Goal: Information Seeking & Learning: Find specific fact

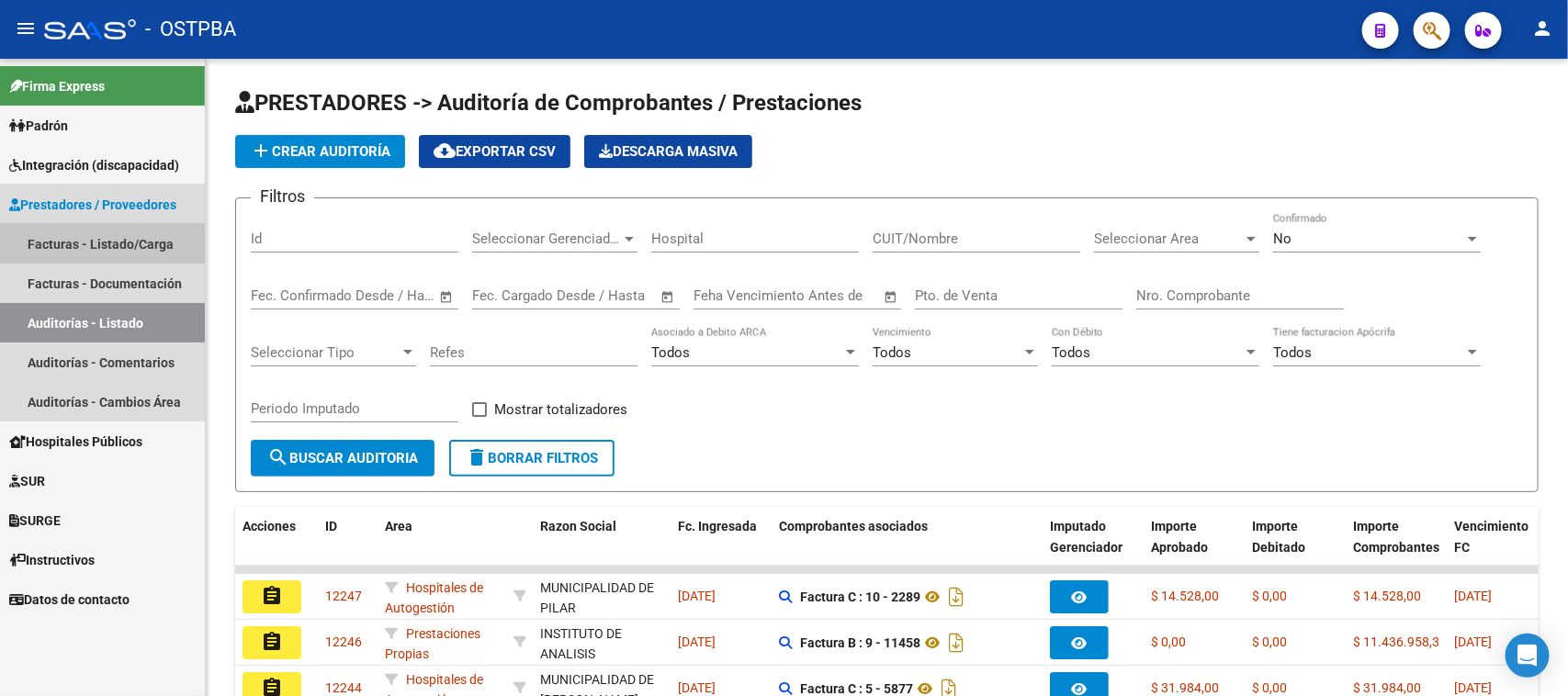
click at [66, 241] on link "Facturas - Listado/Carga" at bounding box center [102, 244] width 205 height 40
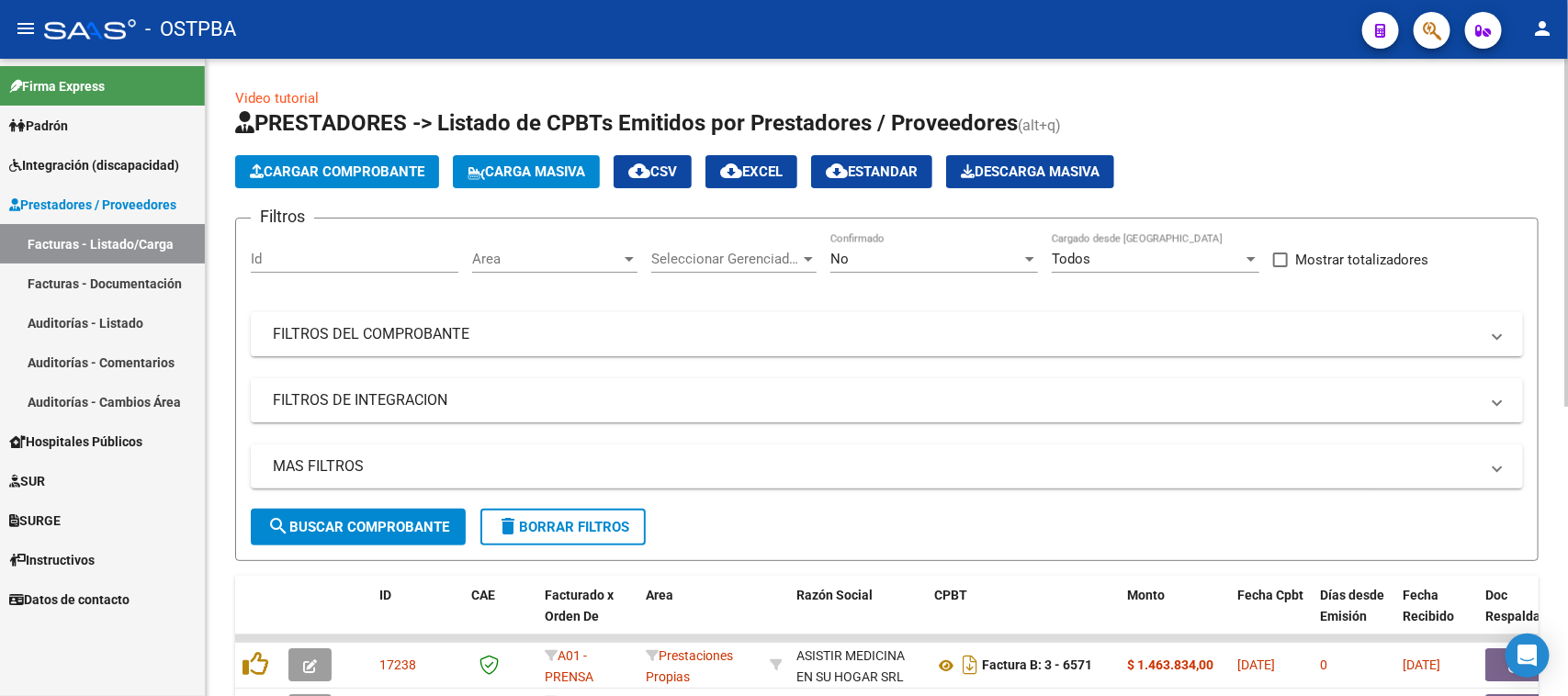
click at [274, 262] on input "Id" at bounding box center [354, 259] width 207 height 16
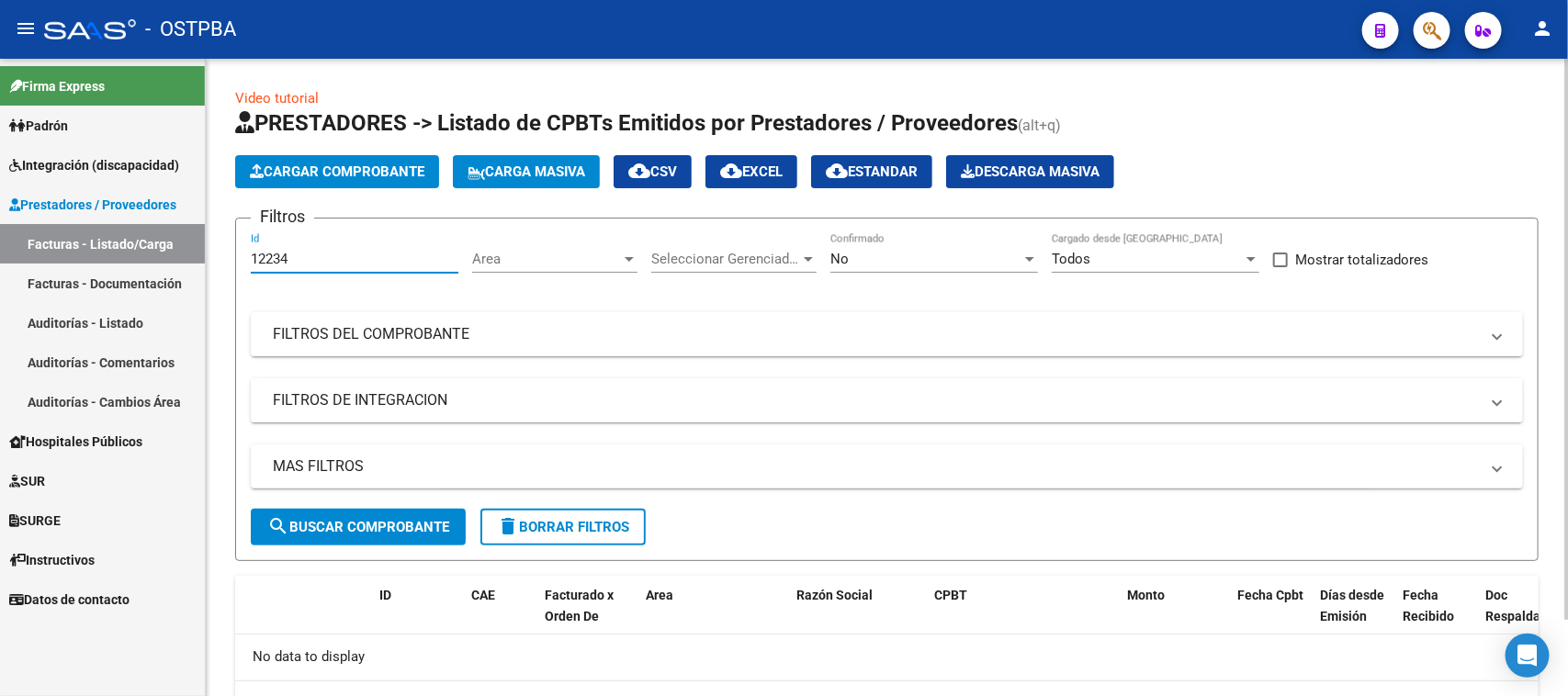
scroll to position [87, 0]
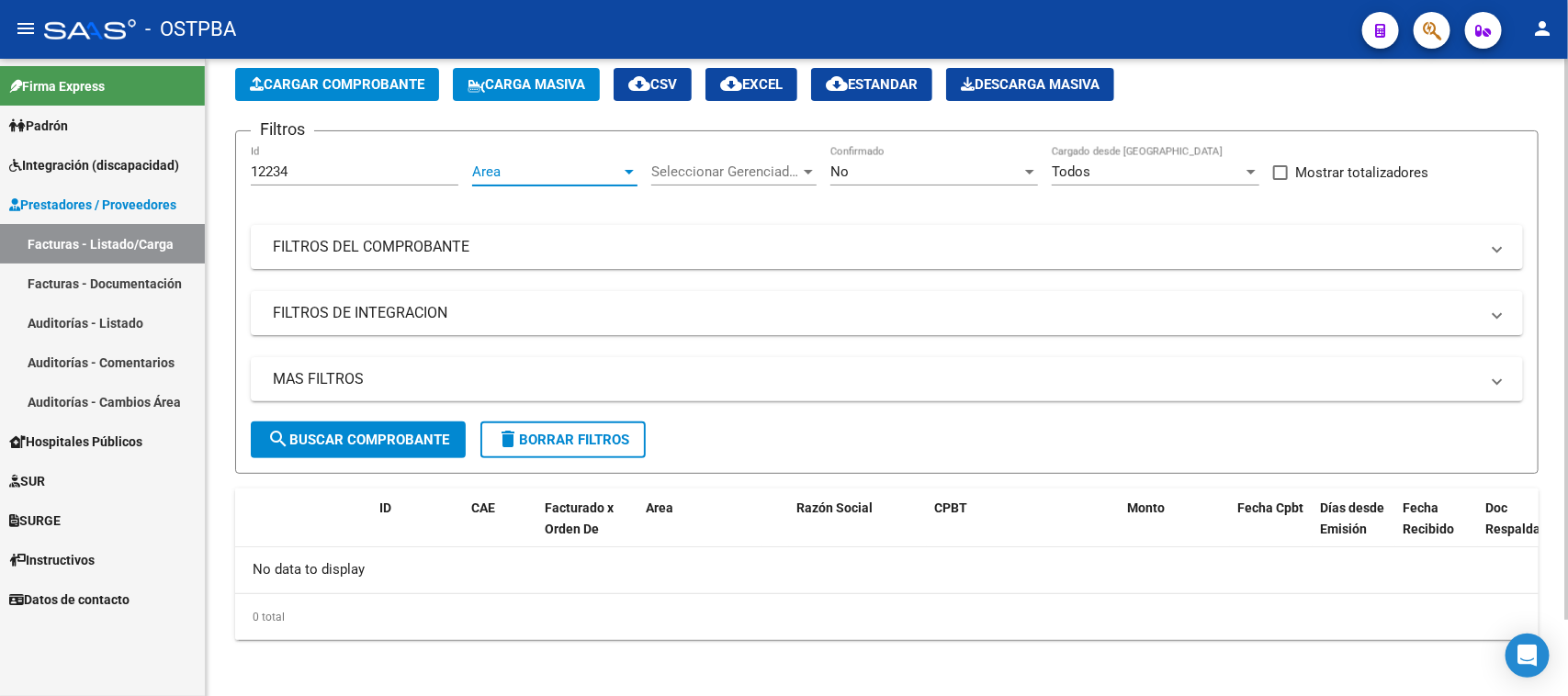
click at [531, 177] on span "Area" at bounding box center [546, 171] width 149 height 16
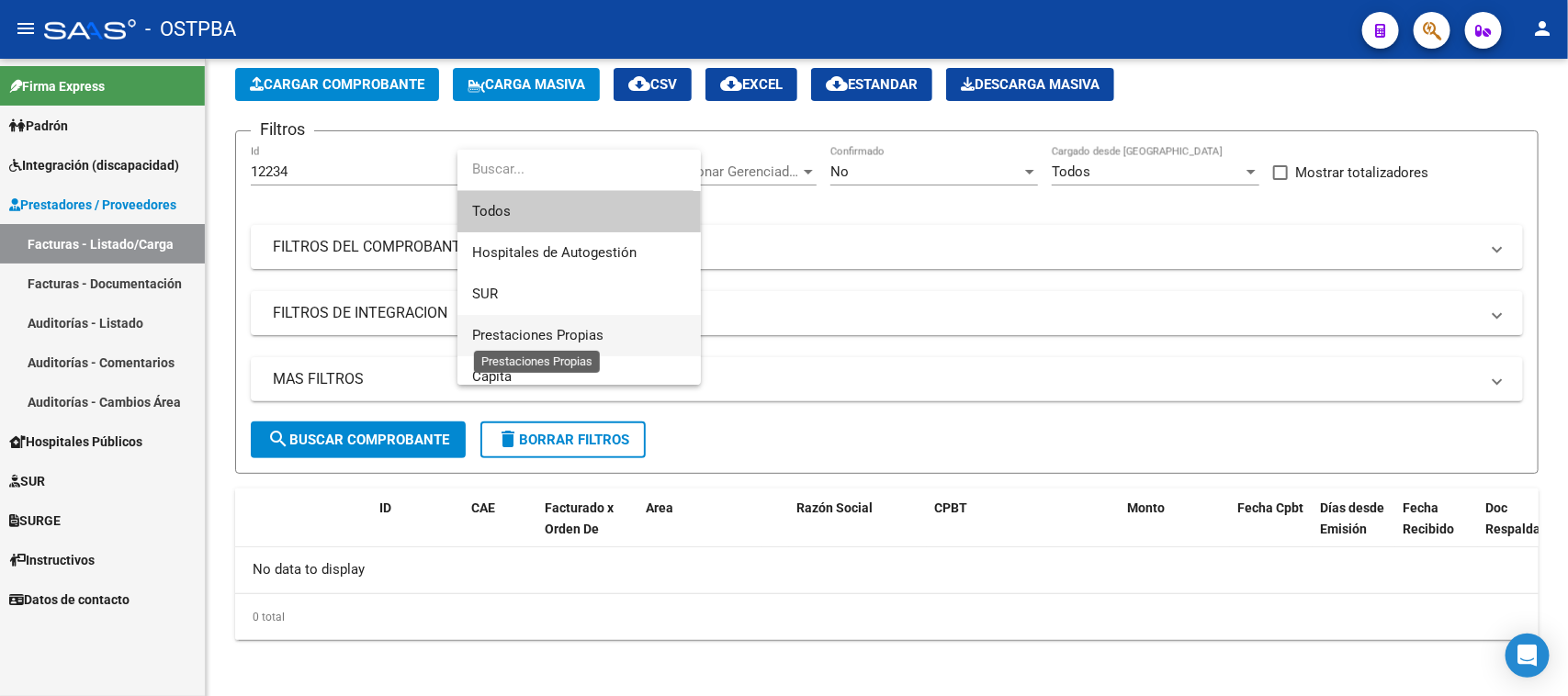
scroll to position [95, 0]
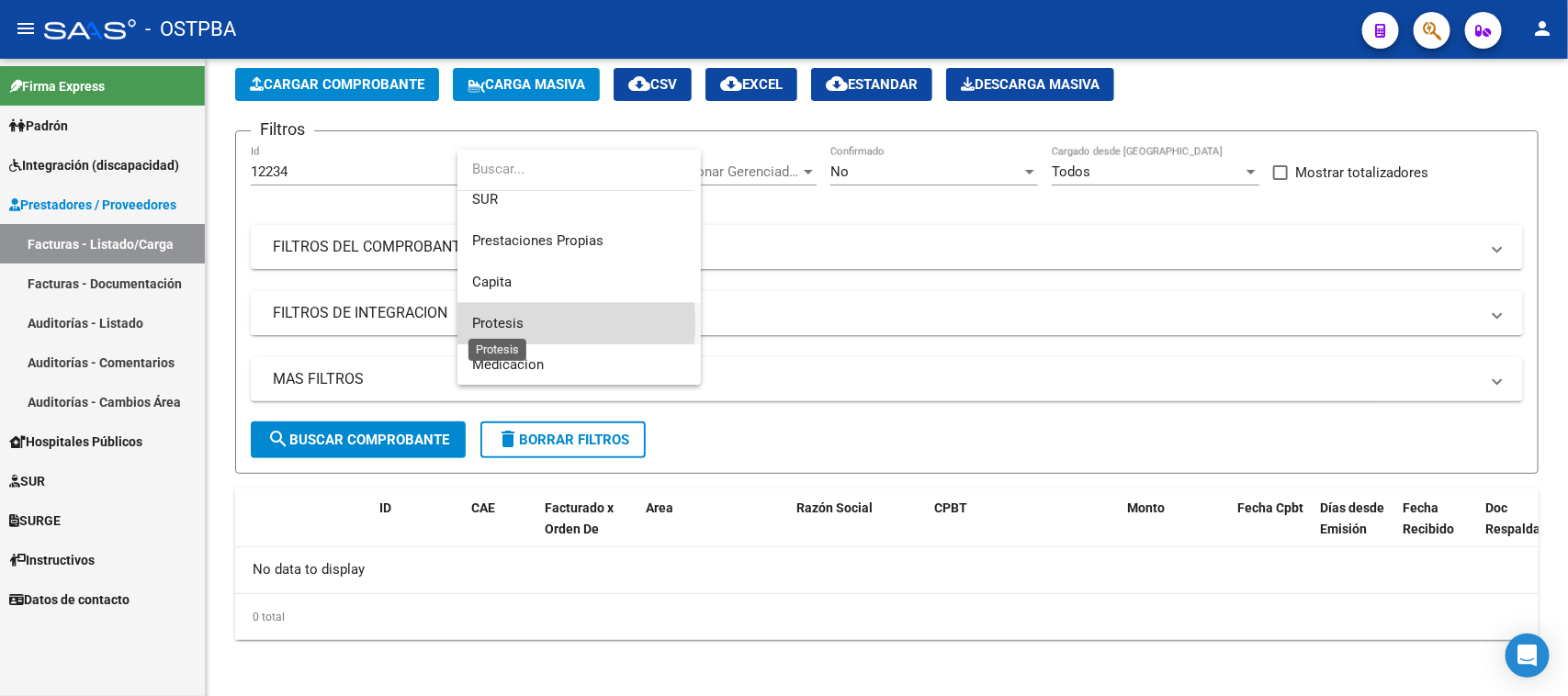
click at [505, 322] on span "Protesis" at bounding box center [497, 323] width 51 height 16
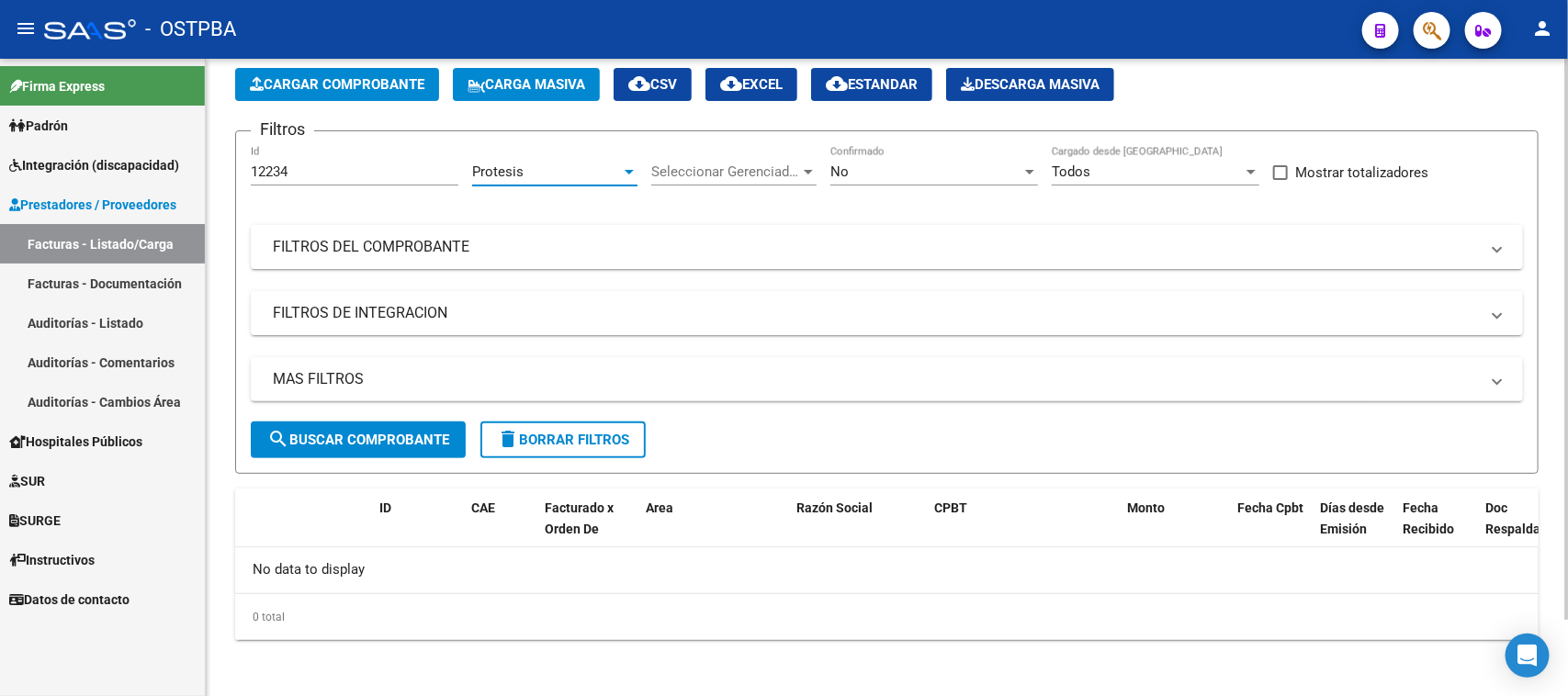
click at [366, 437] on span "search Buscar Comprobante" at bounding box center [358, 439] width 182 height 16
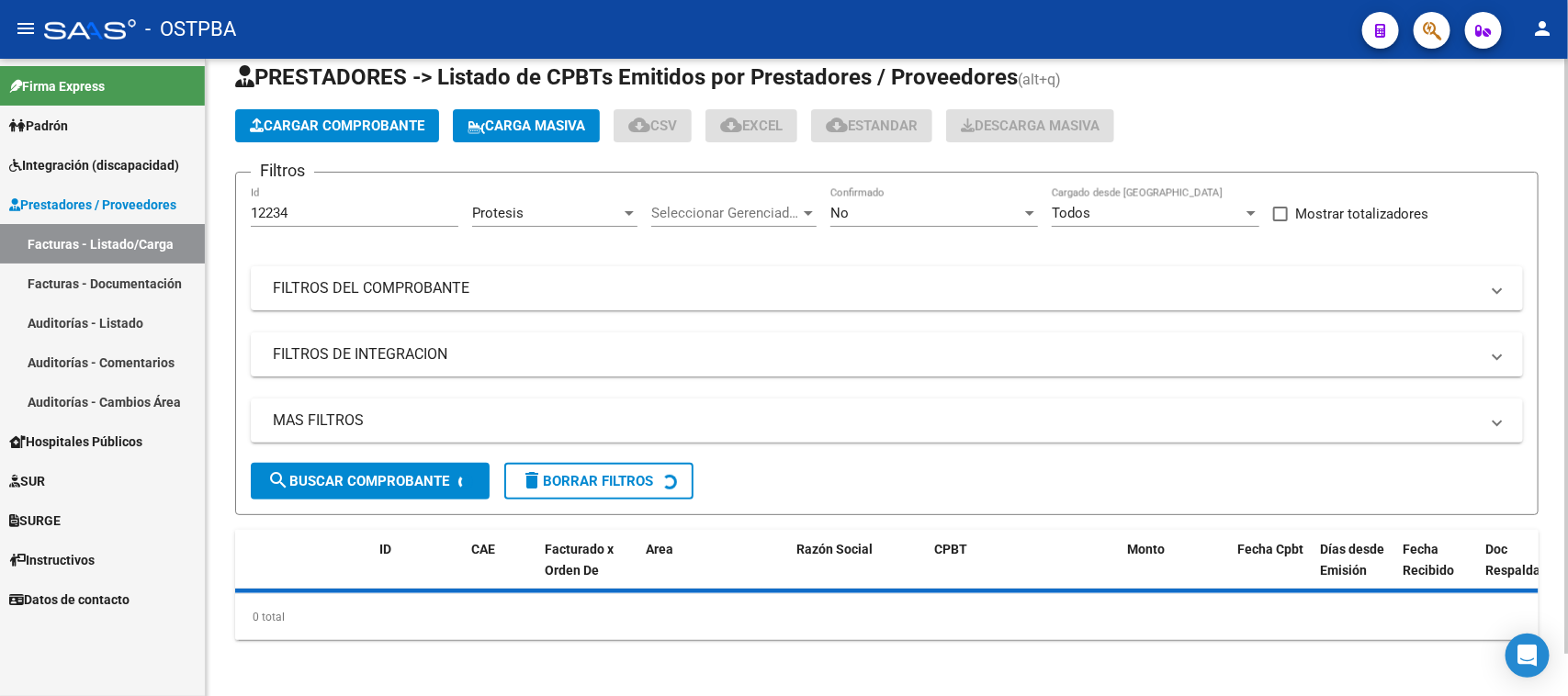
scroll to position [87, 0]
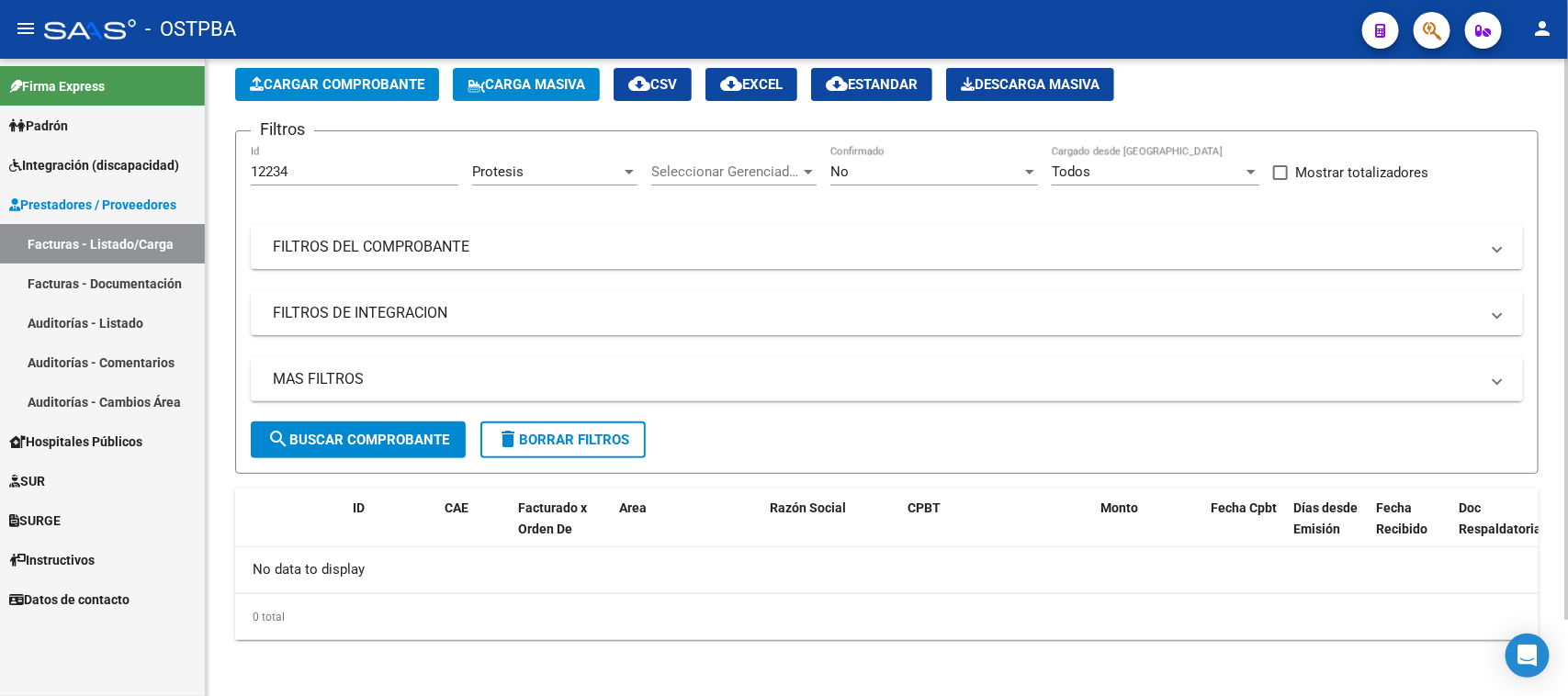
click at [301, 170] on input "12234" at bounding box center [354, 171] width 207 height 16
type input "1"
click at [111, 312] on link "Auditorías - Listado" at bounding box center [102, 323] width 205 height 40
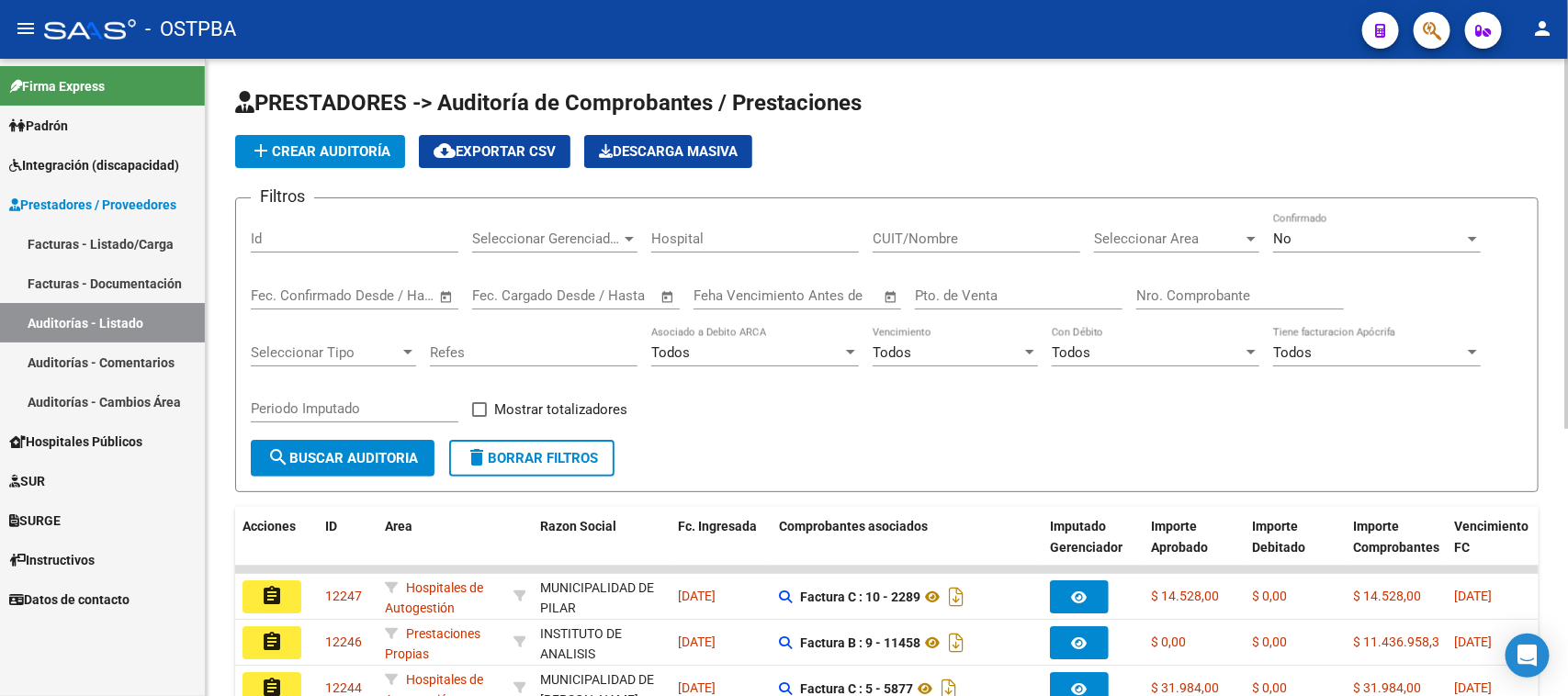
click at [286, 241] on input "Id" at bounding box center [354, 238] width 207 height 16
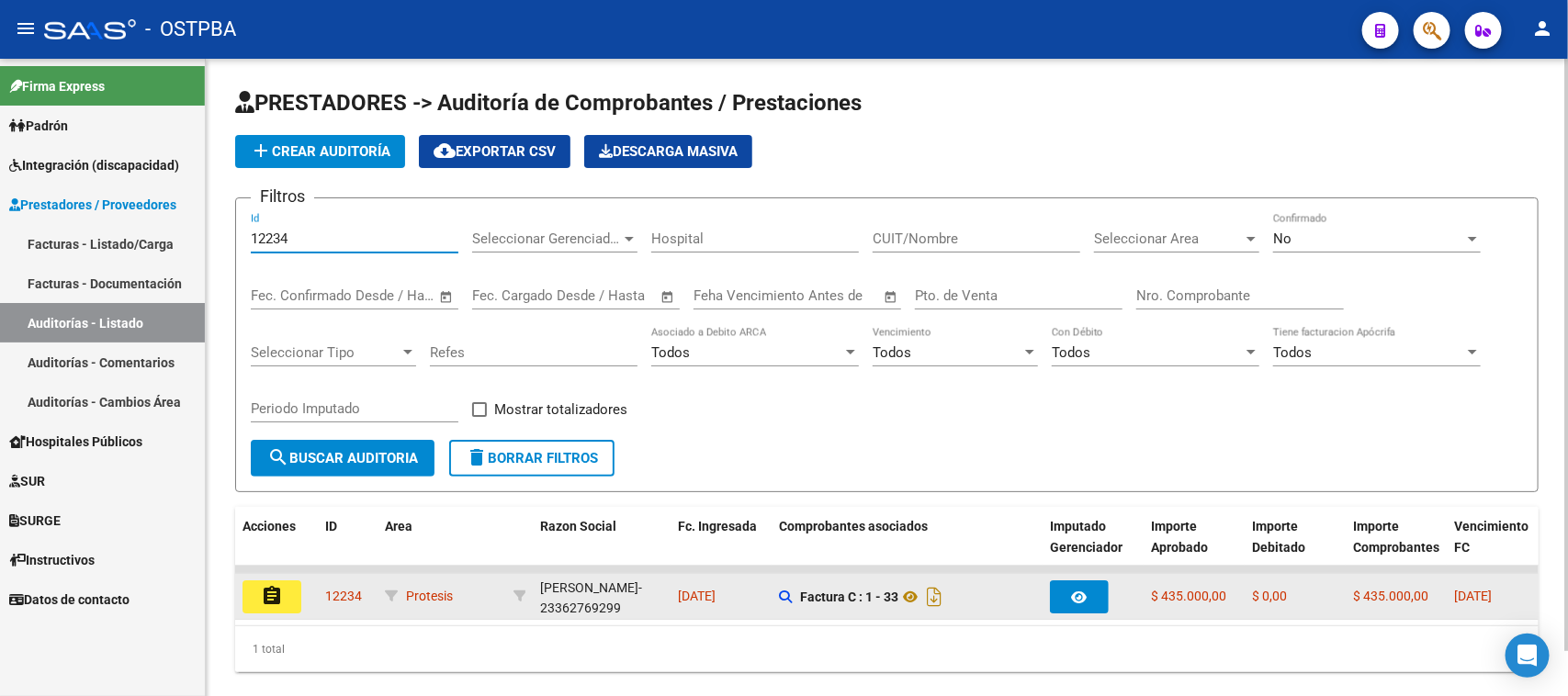
type input "12234"
click at [269, 589] on mat-icon "assignment" at bounding box center [271, 596] width 22 height 22
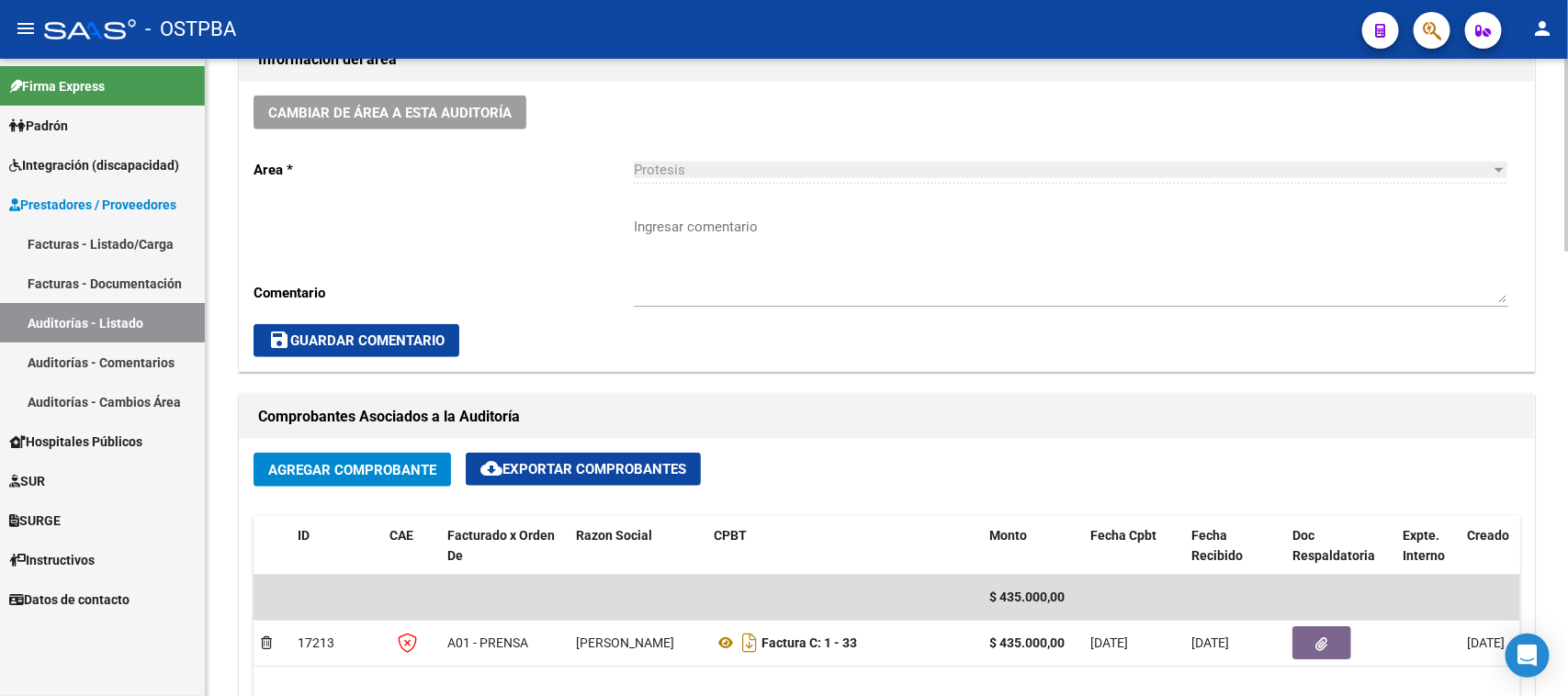
scroll to position [688, 0]
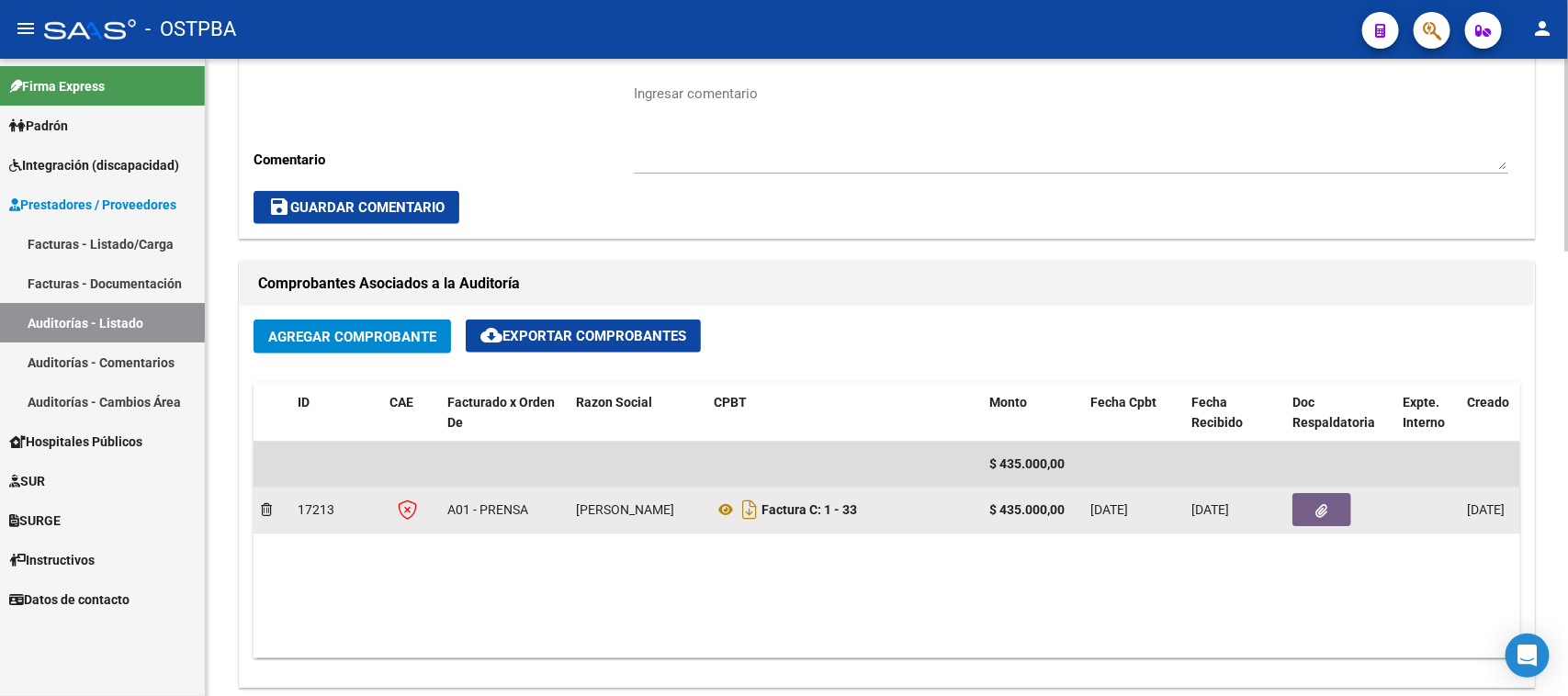
click at [1323, 504] on icon "button" at bounding box center [1322, 510] width 12 height 14
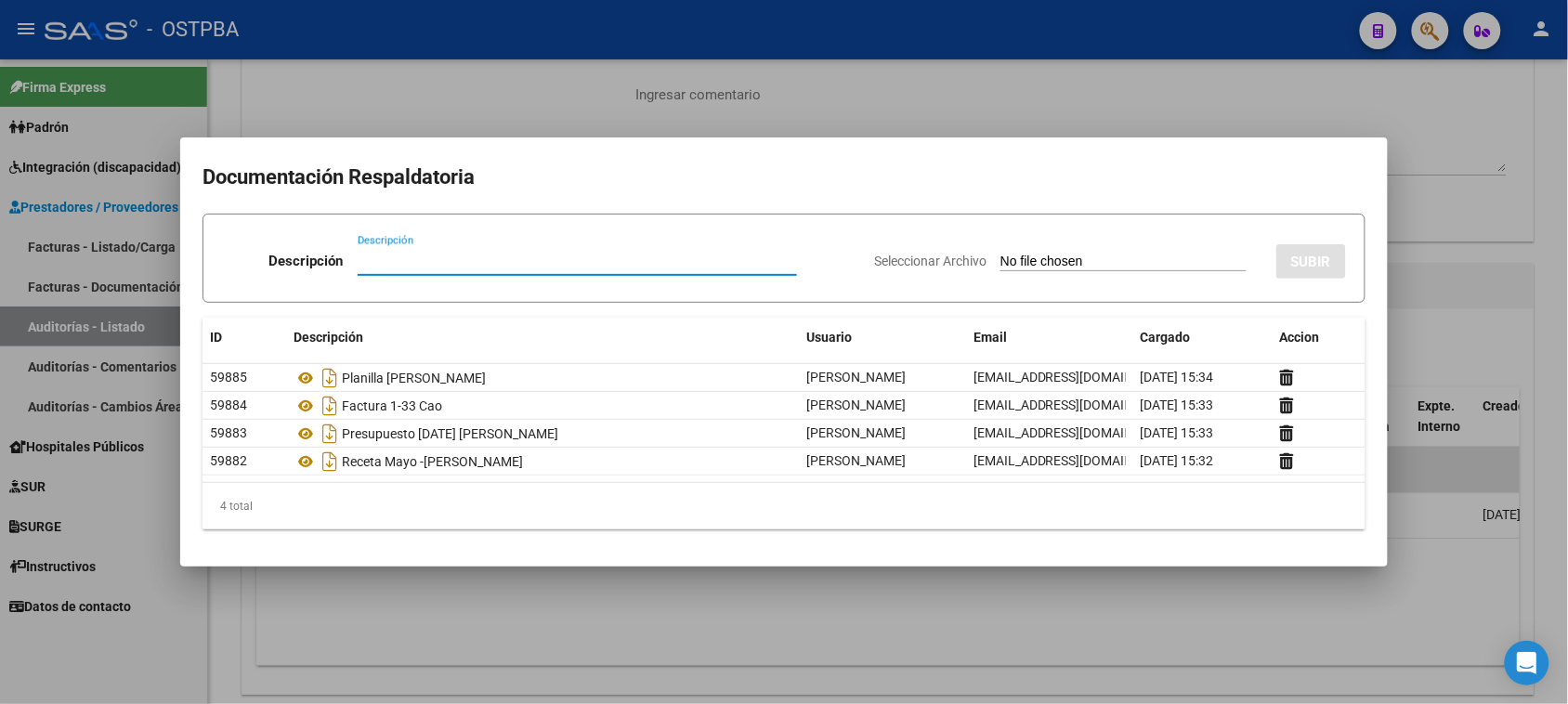
click at [1050, 261] on input "Seleccionar Archivo" at bounding box center [1123, 262] width 246 height 17
type input "C:\fakepath\AUDITORIA 12234.pdf"
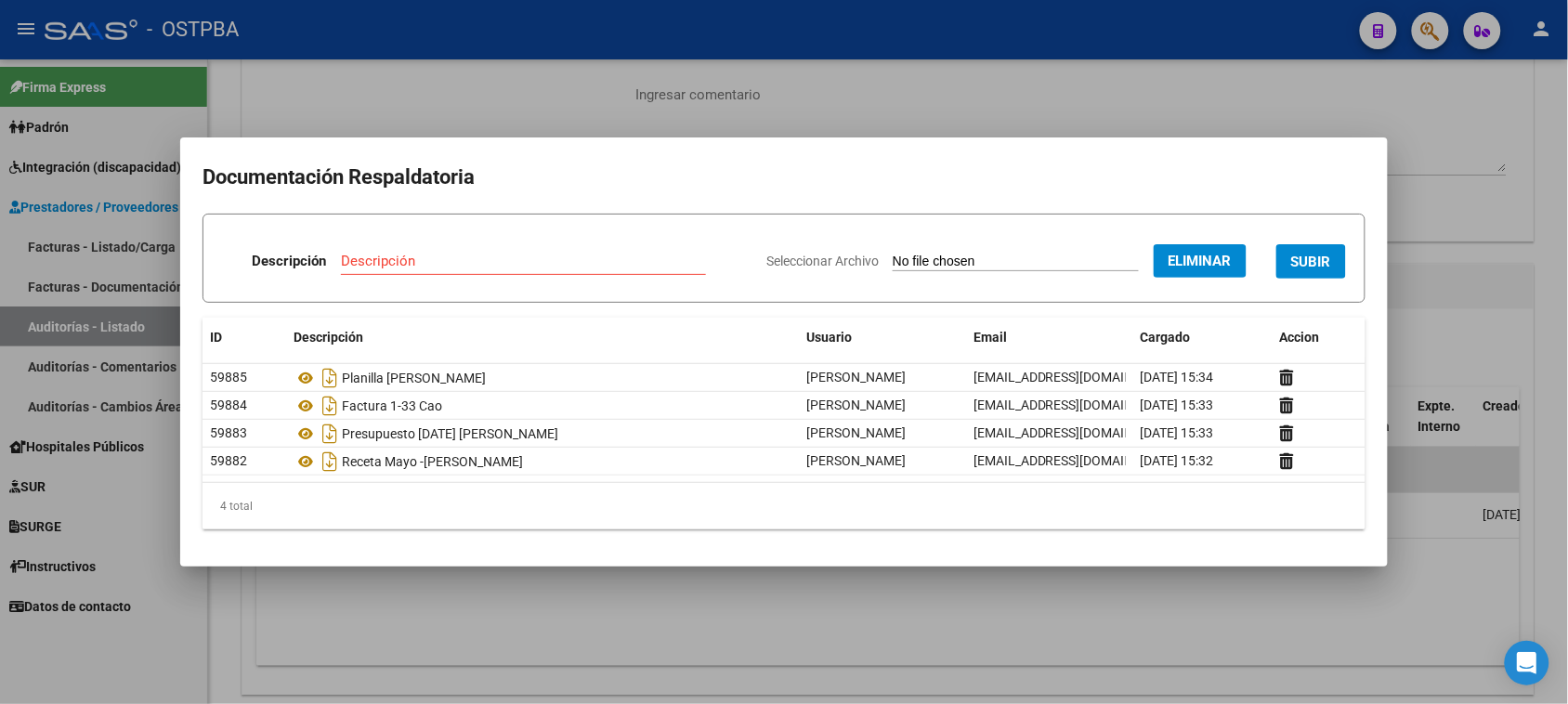
click at [0, 0] on label "Seleccionar Archivo" at bounding box center [0, 0] width 0 height 0
click at [359, 253] on input "Descripción" at bounding box center [523, 261] width 365 height 16
type input "AUDITORIA 12234"
click at [1320, 251] on button "SUBIR" at bounding box center [1311, 261] width 70 height 34
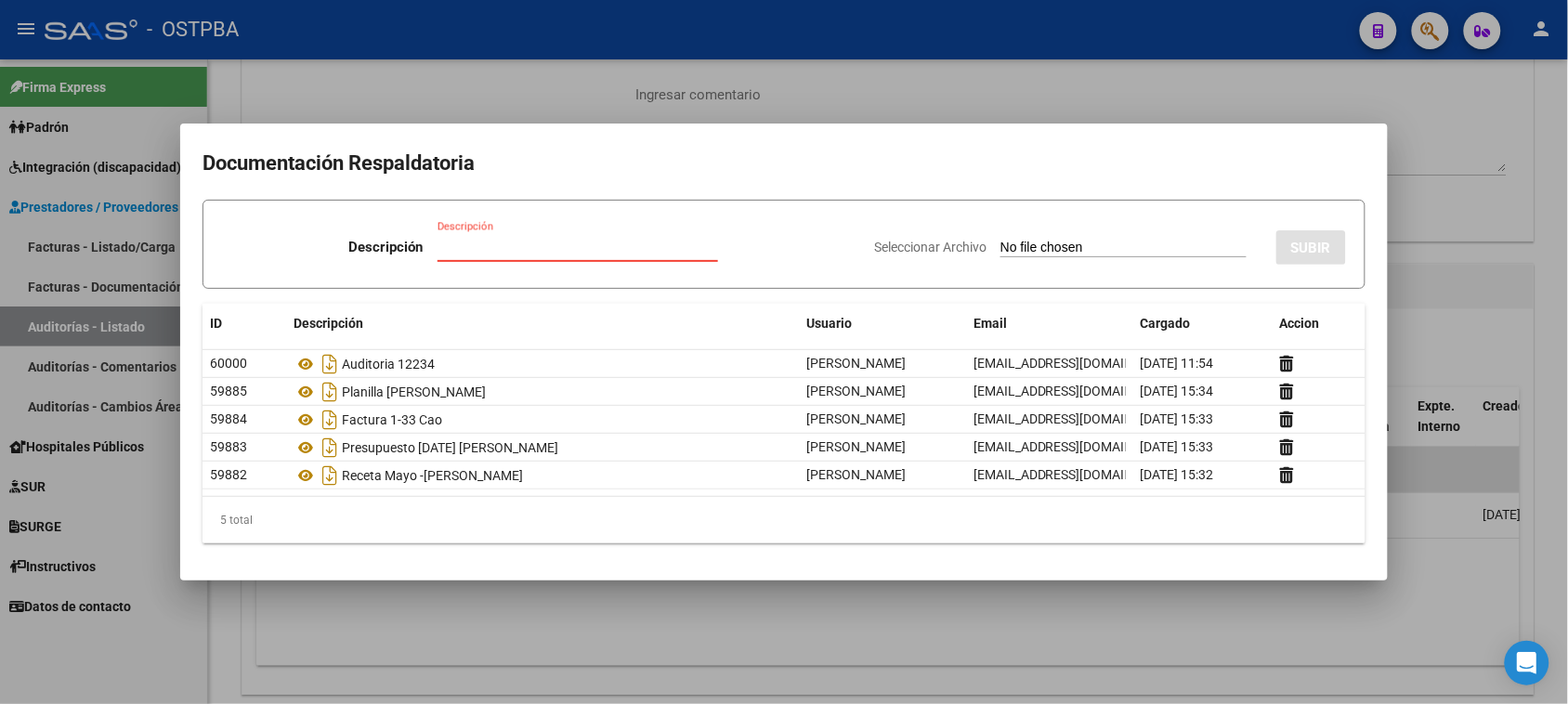
click at [490, 242] on input "Descripción" at bounding box center [578, 246] width 281 height 16
click at [1445, 166] on div at bounding box center [784, 352] width 1568 height 704
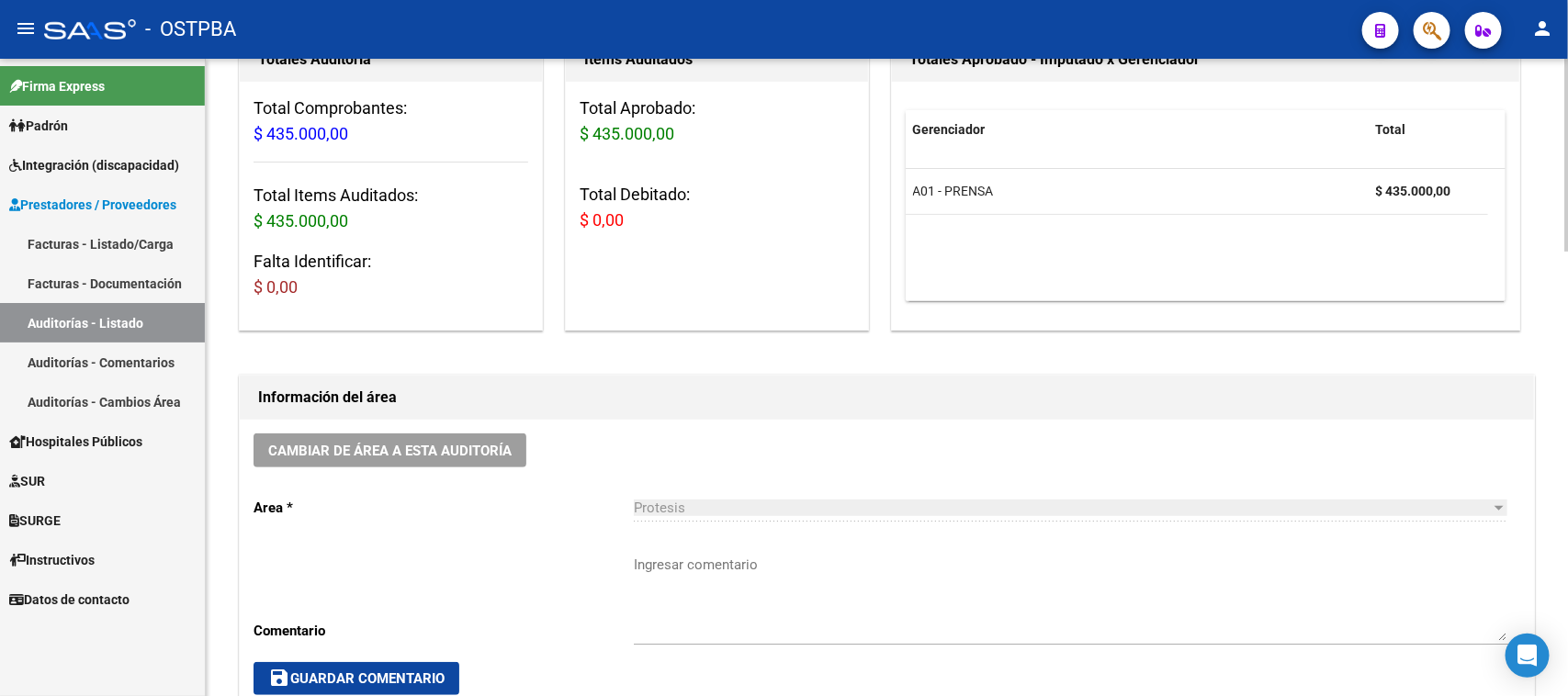
scroll to position [0, 0]
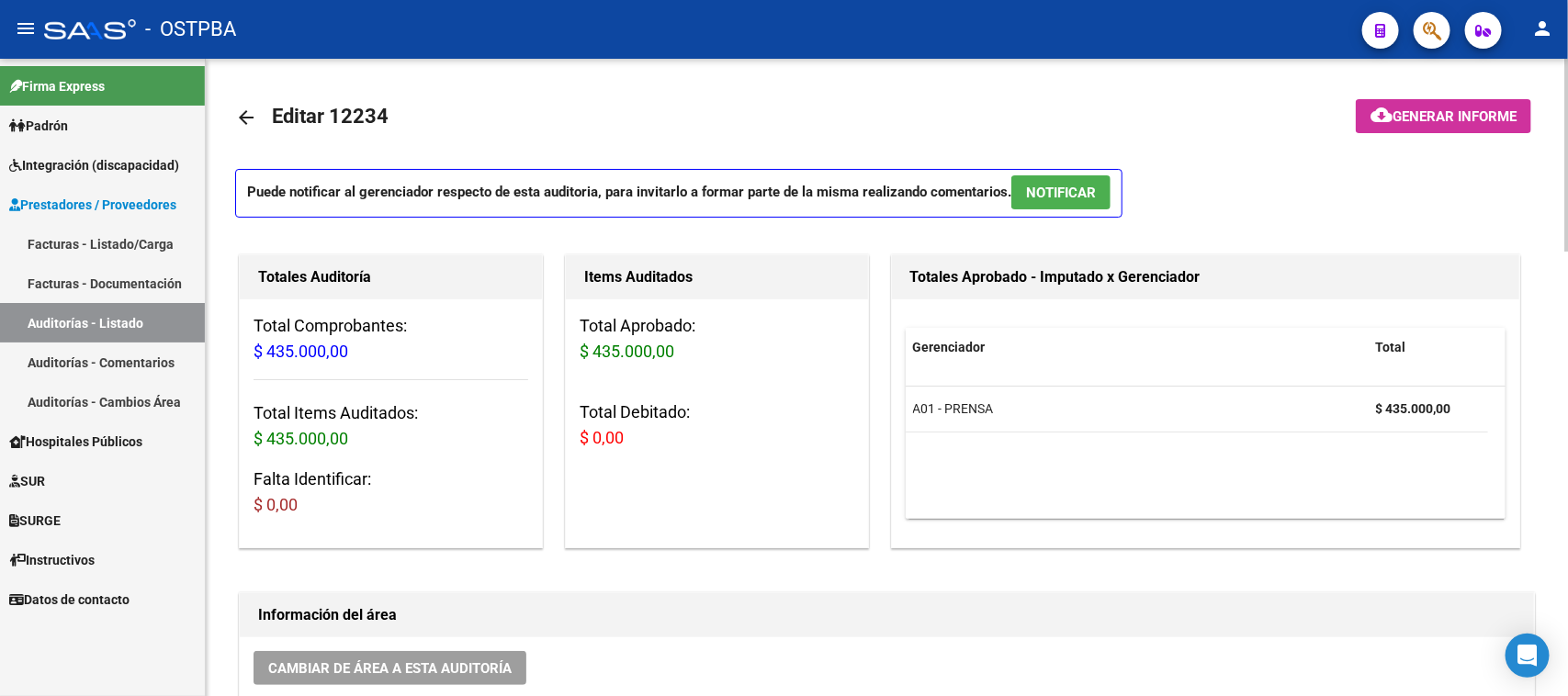
click at [243, 104] on link "arrow_back" at bounding box center [253, 117] width 37 height 44
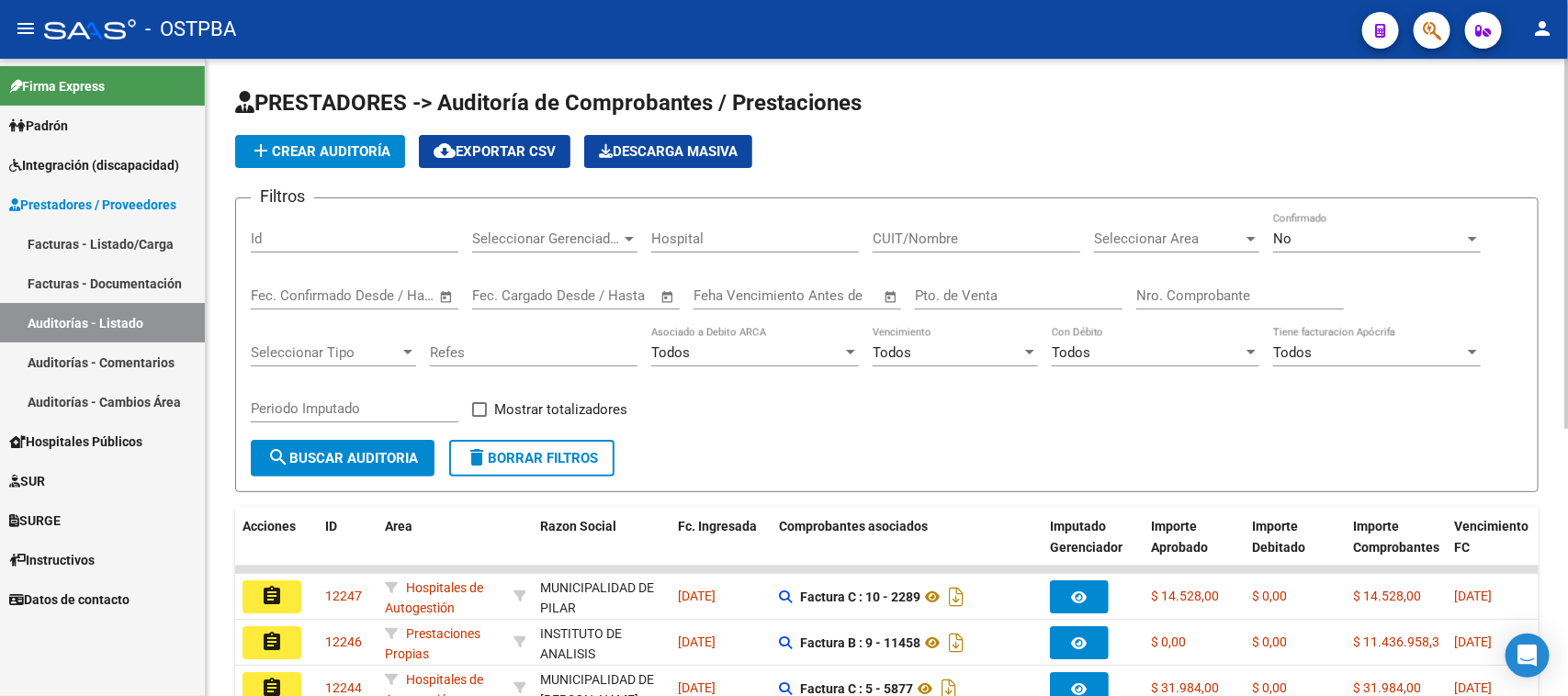
click at [267, 241] on input "Id" at bounding box center [354, 238] width 207 height 16
type input "12232"
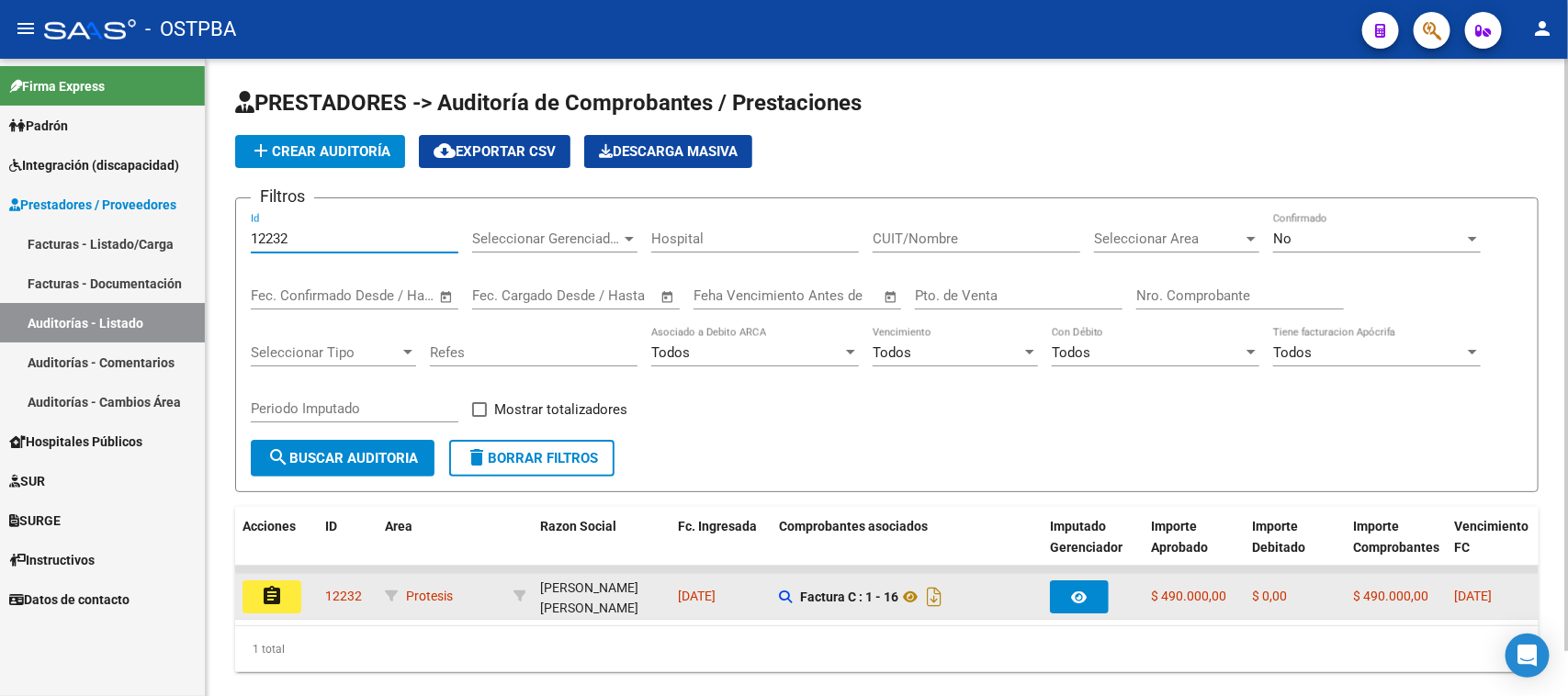
click at [269, 590] on mat-icon "assignment" at bounding box center [271, 596] width 22 height 22
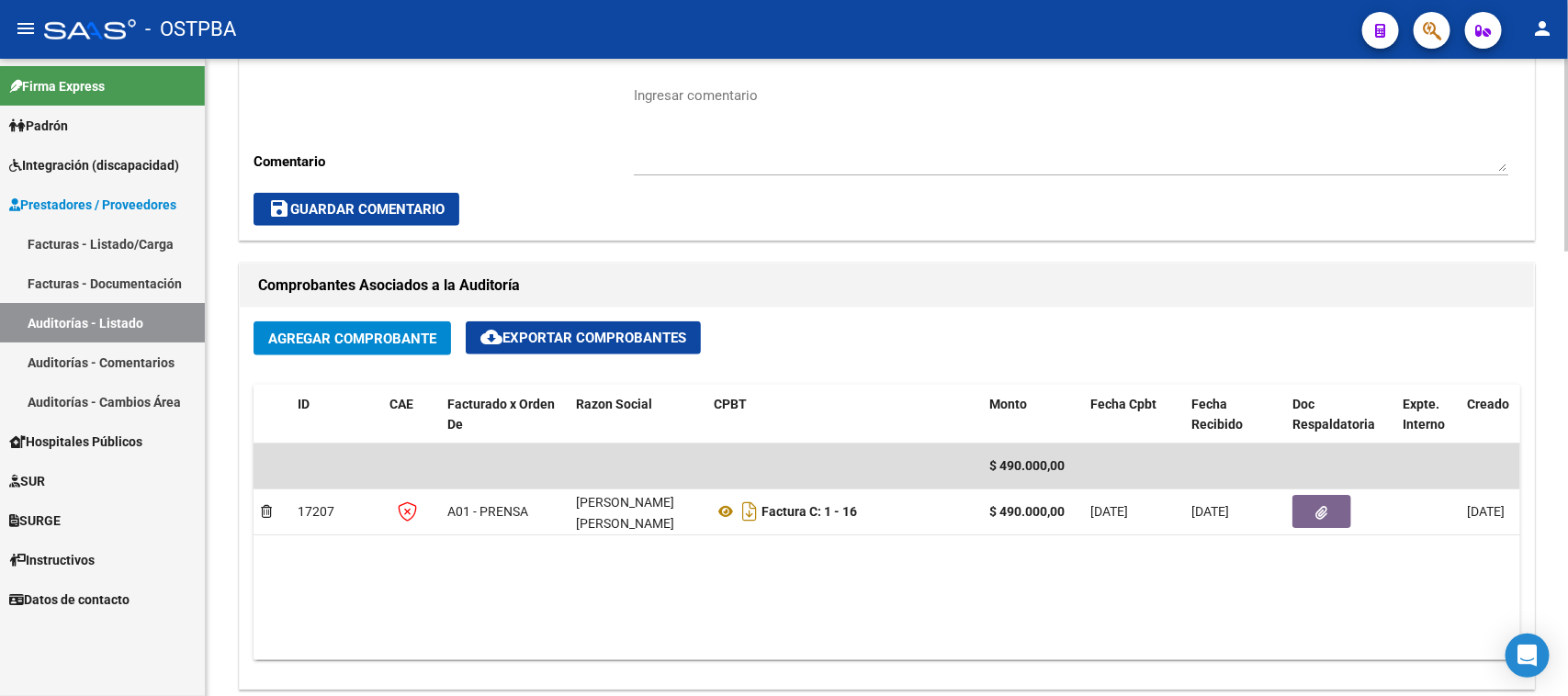
scroll to position [688, 0]
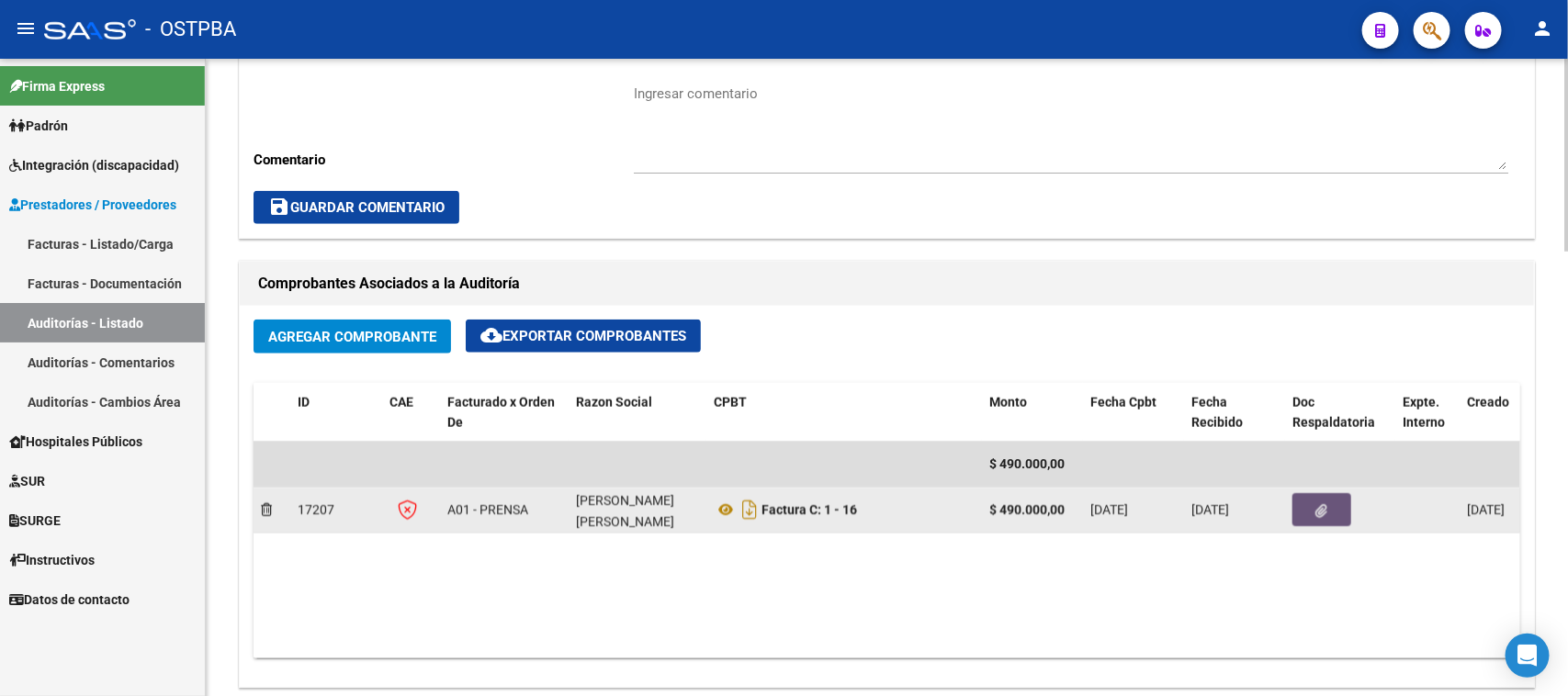
click at [1323, 504] on icon "button" at bounding box center [1322, 510] width 12 height 14
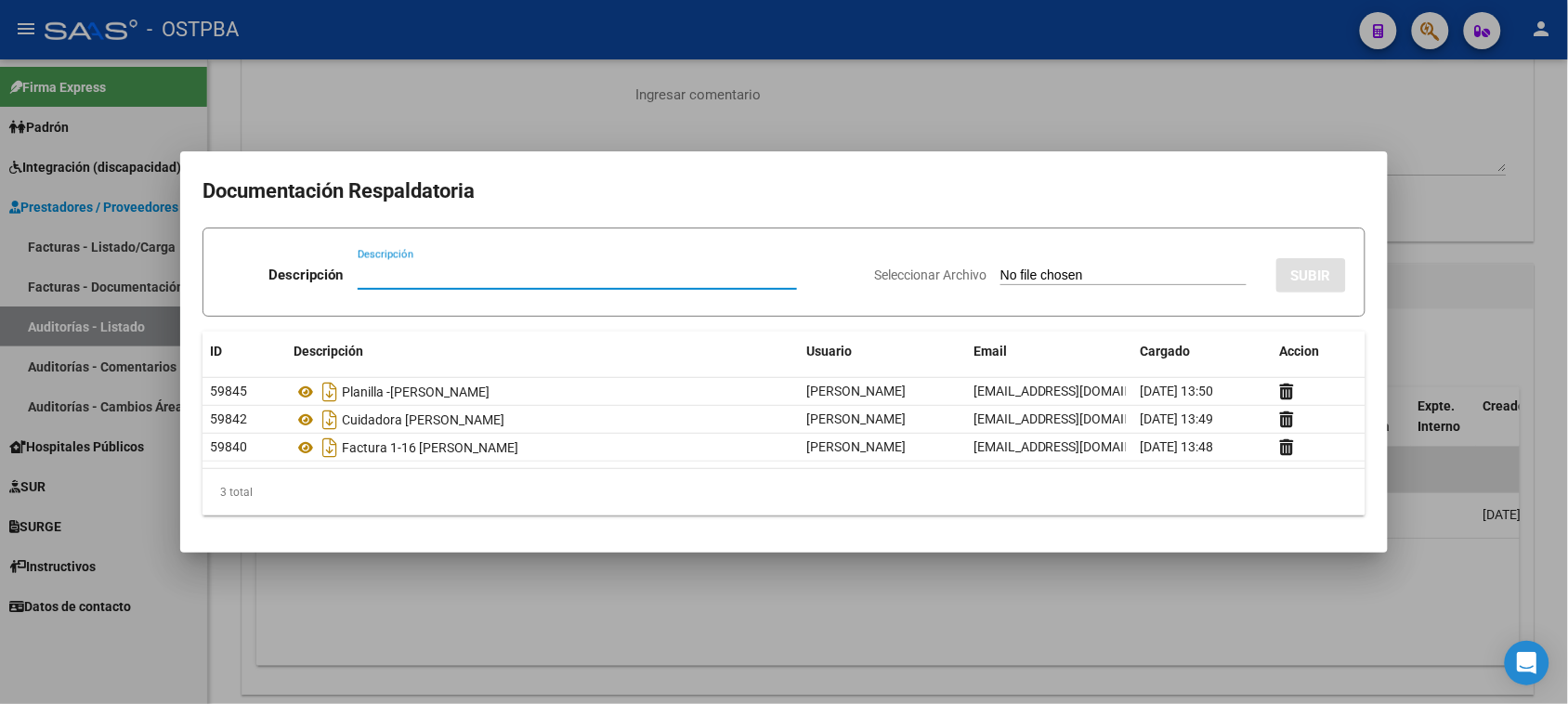
click at [1019, 270] on input "Seleccionar Archivo" at bounding box center [1123, 276] width 246 height 17
click at [1001, 270] on input "Seleccionar Archivo" at bounding box center [1123, 276] width 246 height 17
type input "C:\fakepath\AUDITORIA 12234.pdf"
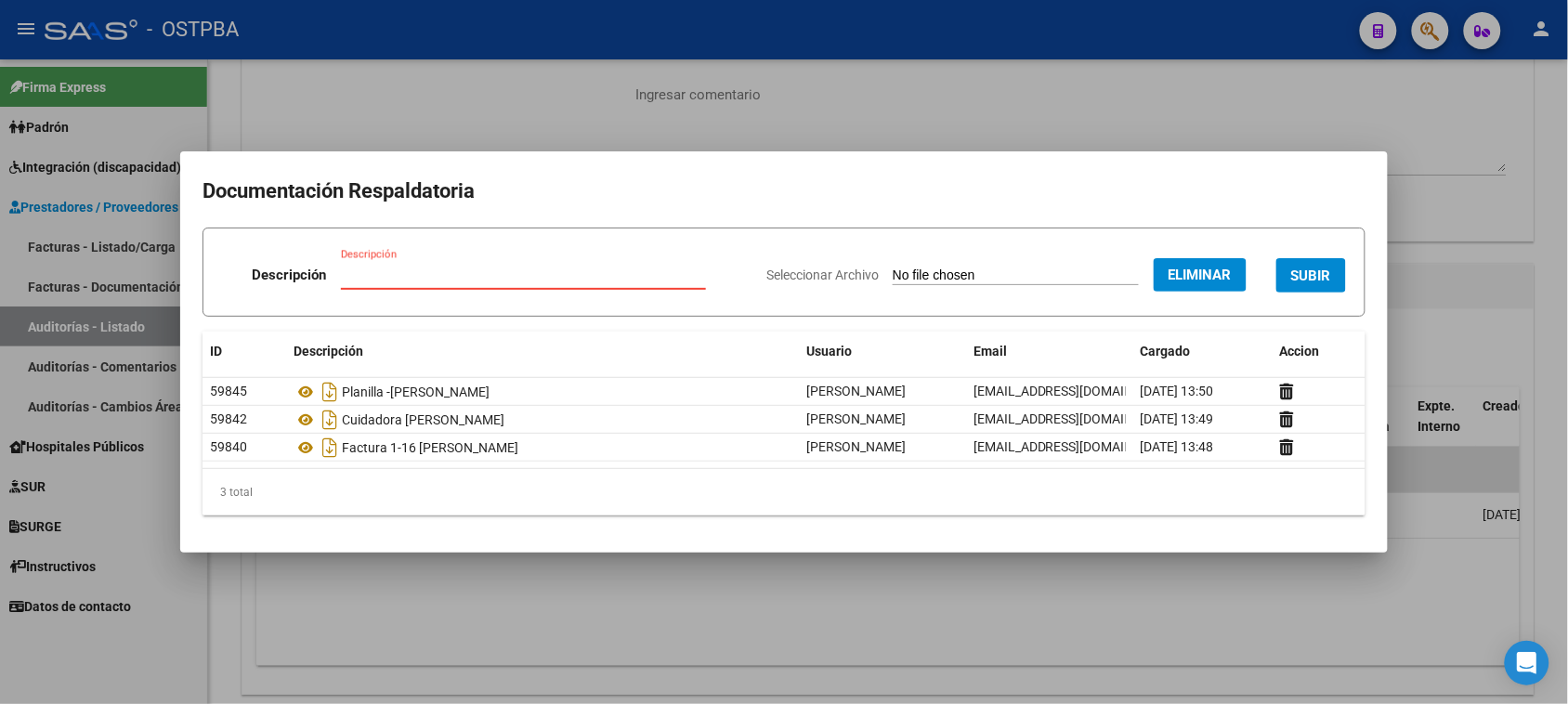
click at [377, 282] on input "Descripción" at bounding box center [523, 274] width 365 height 16
type input "AUDITORIA 12221"
click at [1236, 274] on button "Eliminar" at bounding box center [1200, 275] width 93 height 34
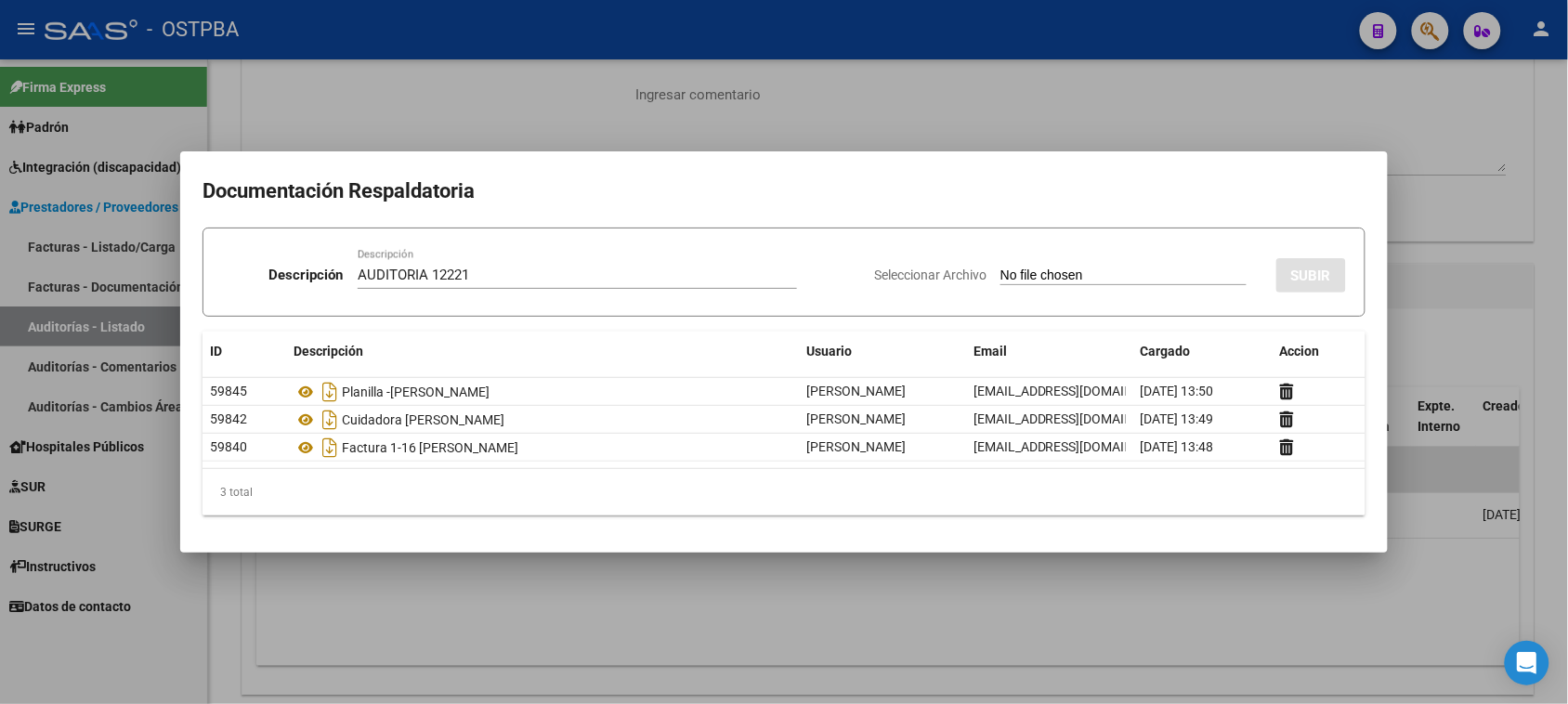
click at [1031, 271] on input "Seleccionar Archivo" at bounding box center [1123, 276] width 246 height 17
drag, startPoint x: 475, startPoint y: 271, endPoint x: 518, endPoint y: 271, distance: 43.0
click at [518, 271] on input "AUDITORIA 12221" at bounding box center [577, 274] width 440 height 16
type input "A"
click at [1018, 276] on input "Seleccionar Archivo" at bounding box center [1123, 276] width 246 height 17
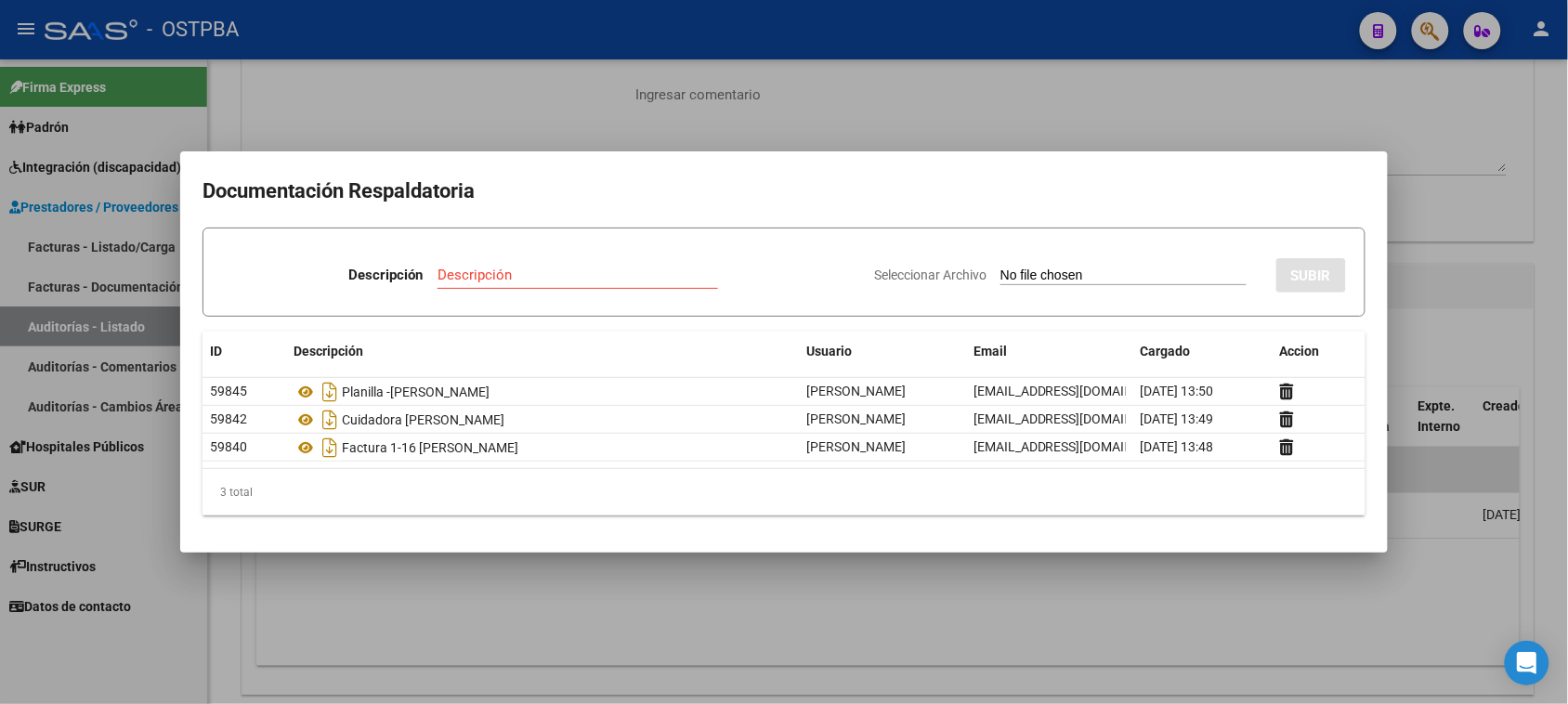
type input "C:\fakepath\AUDITORIA 12232.pdf"
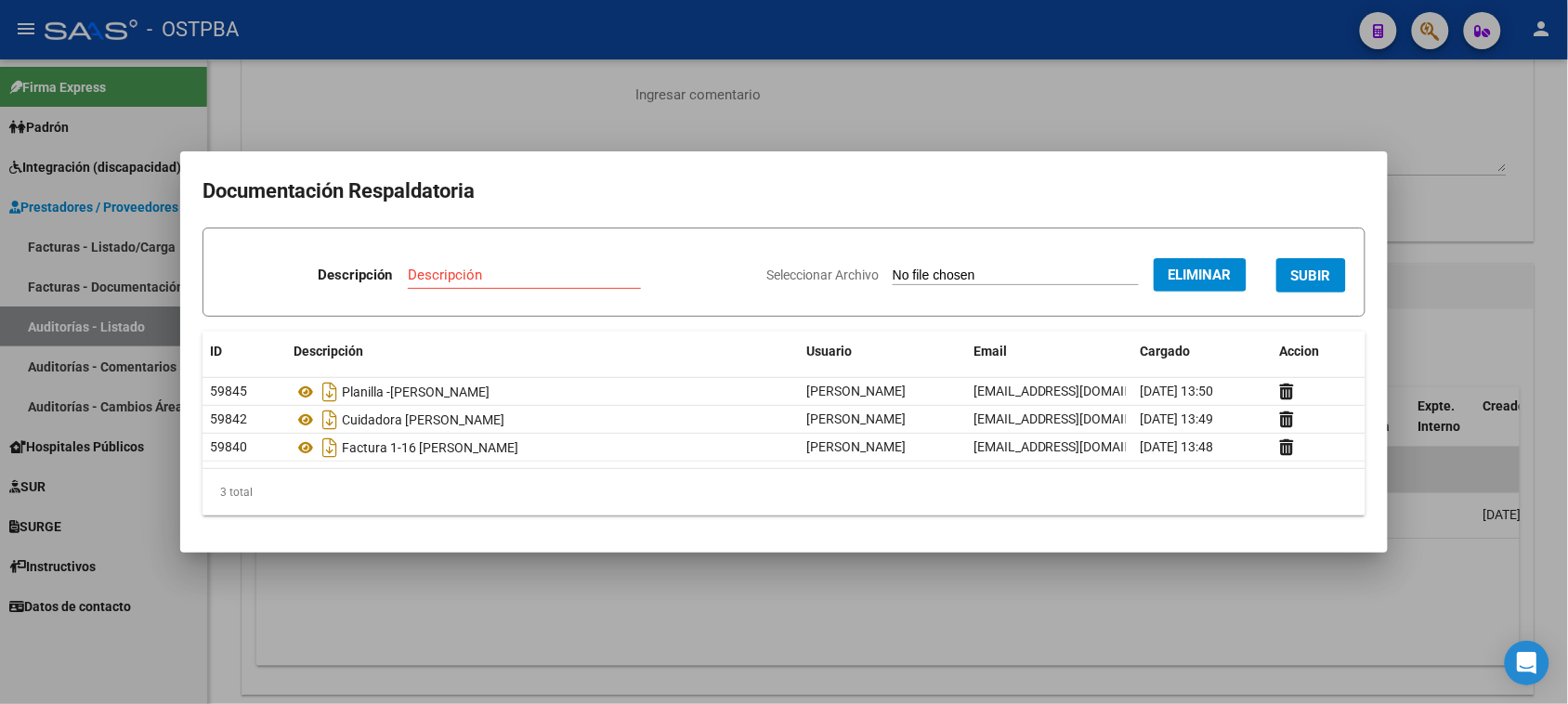
click at [430, 272] on input "Descripción" at bounding box center [524, 274] width 233 height 16
type input "AUDITORIA 12232"
click at [1312, 265] on button "SUBIR" at bounding box center [1311, 276] width 70 height 34
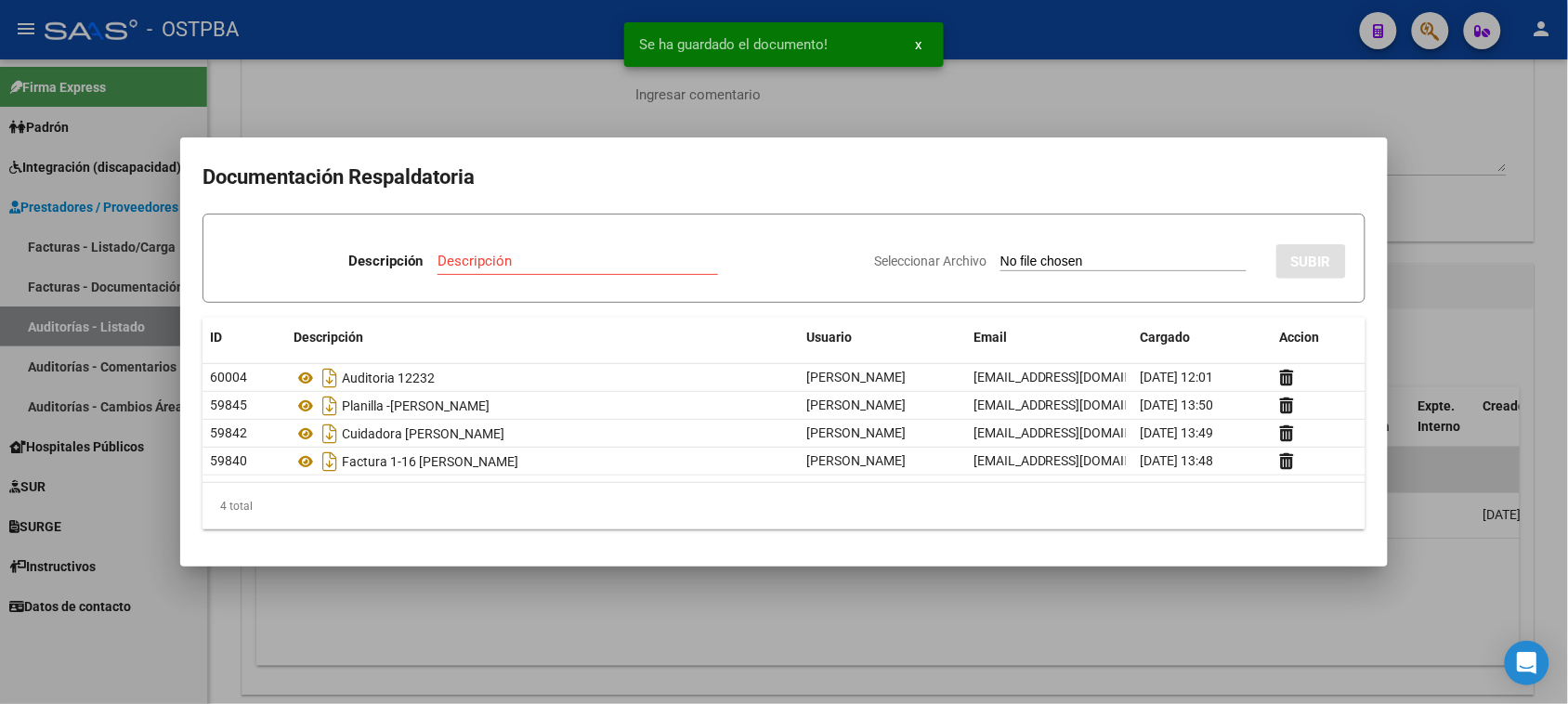
click at [1171, 81] on div at bounding box center [784, 352] width 1568 height 704
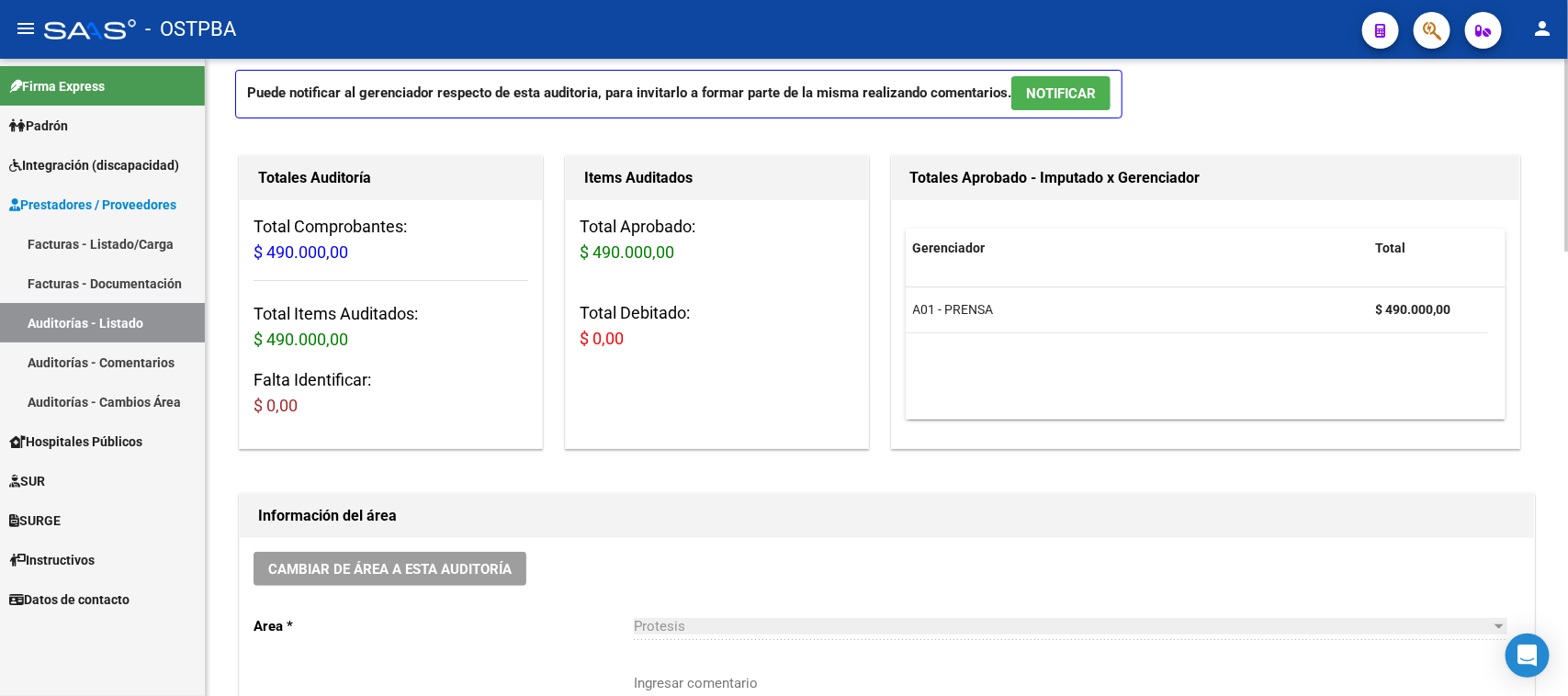
scroll to position [0, 0]
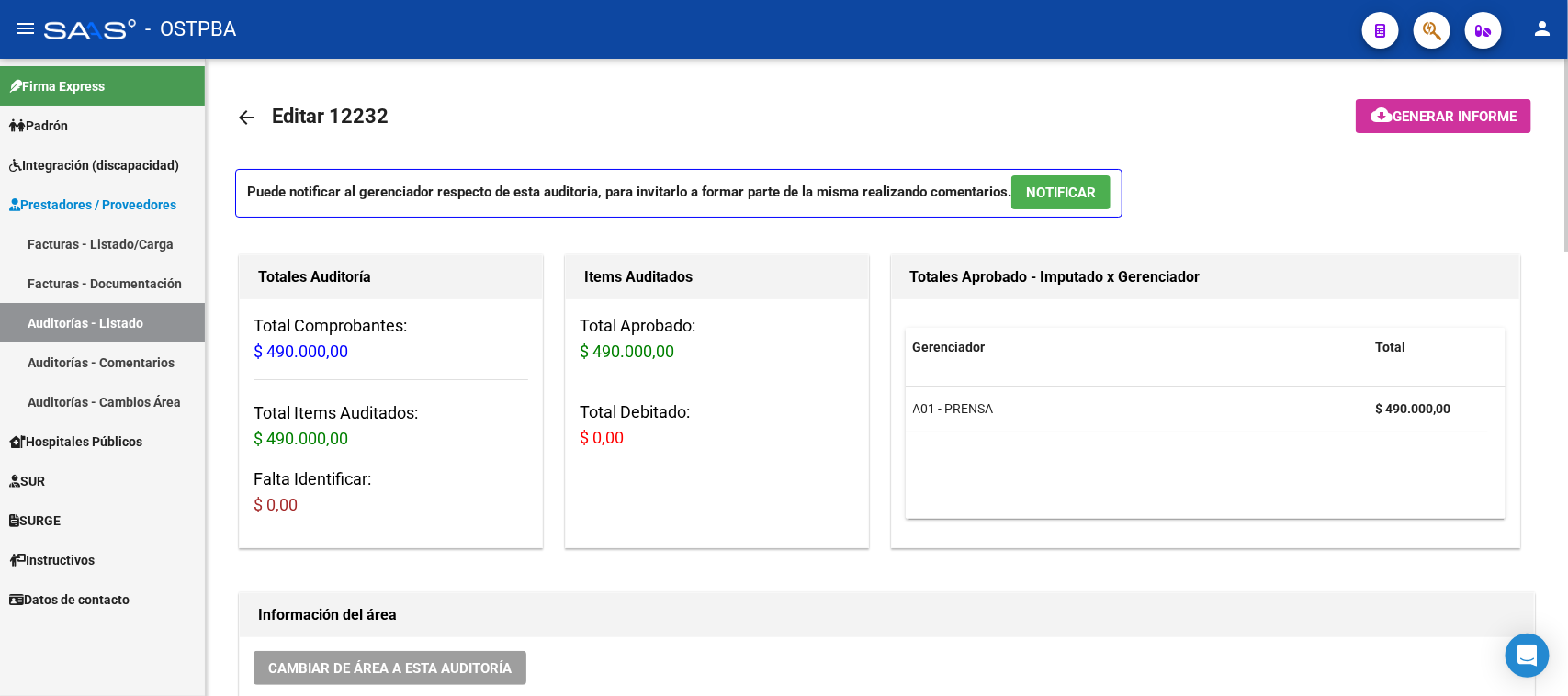
click at [235, 122] on mat-icon "arrow_back" at bounding box center [245, 116] width 22 height 22
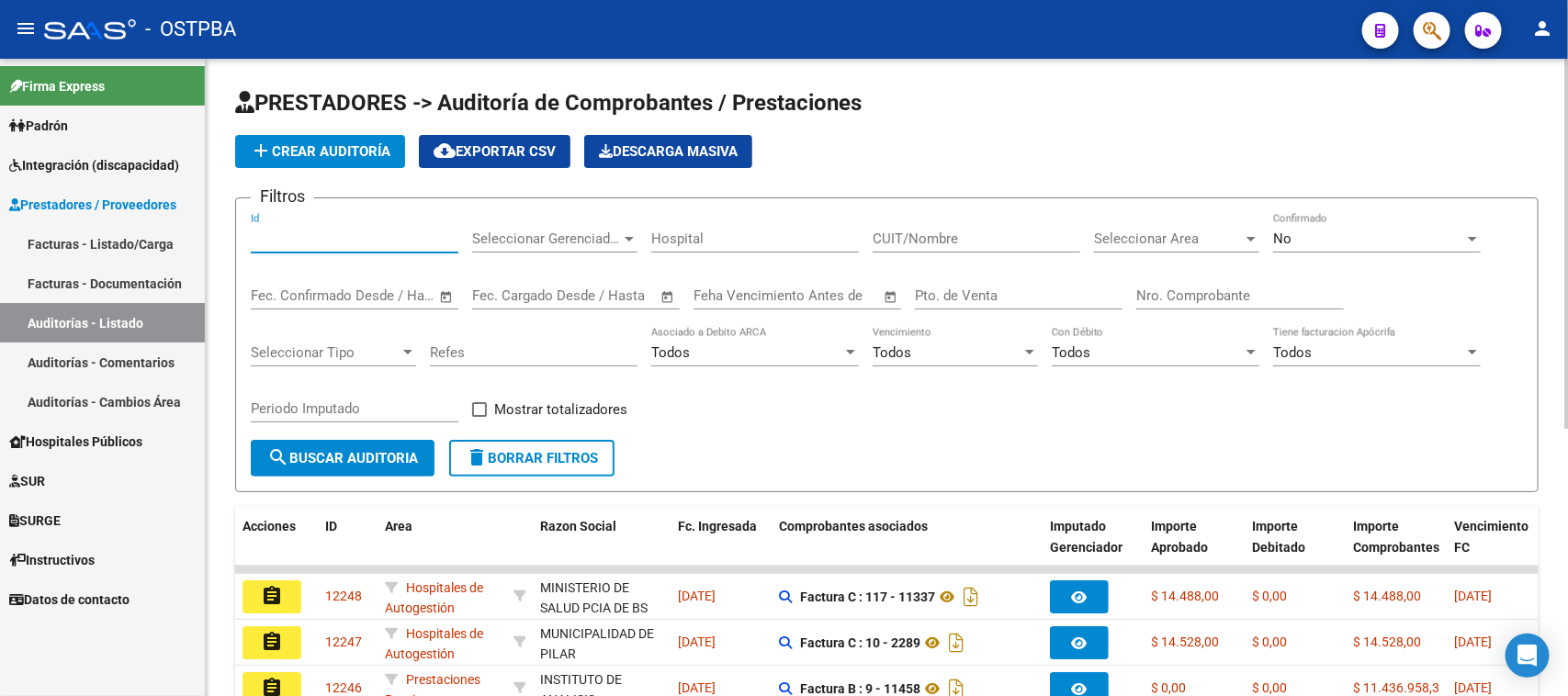
click at [300, 239] on input "Id" at bounding box center [354, 238] width 207 height 16
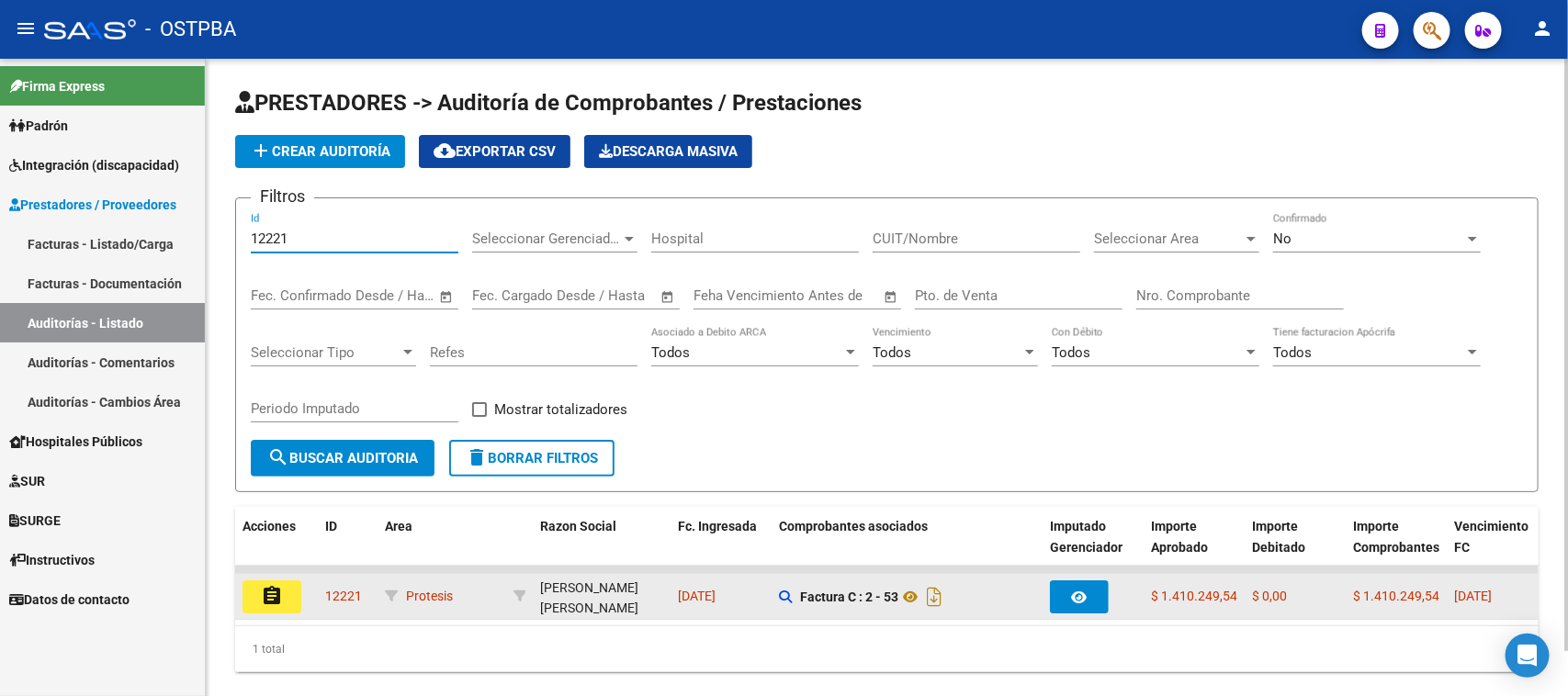
type input "12221"
click at [277, 588] on mat-icon "assignment" at bounding box center [271, 596] width 22 height 22
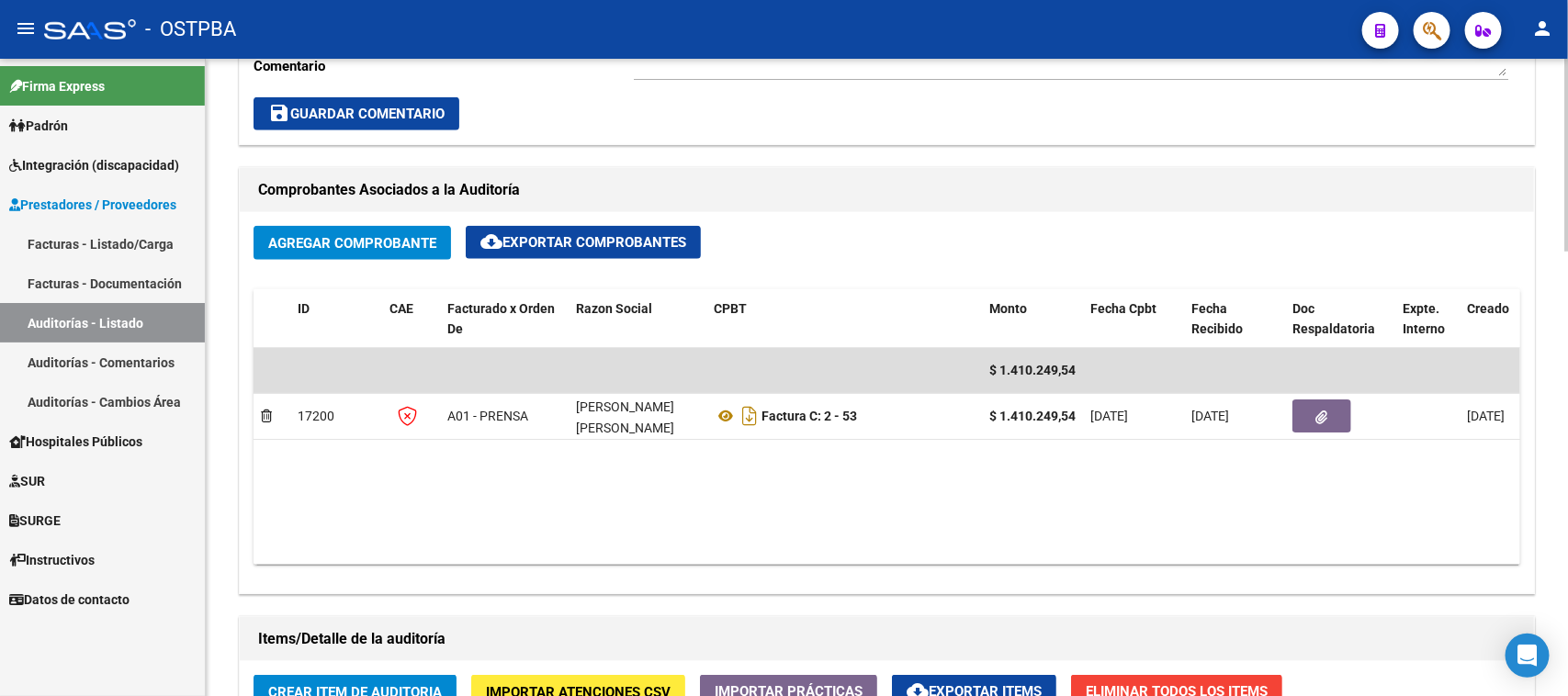
scroll to position [803, 0]
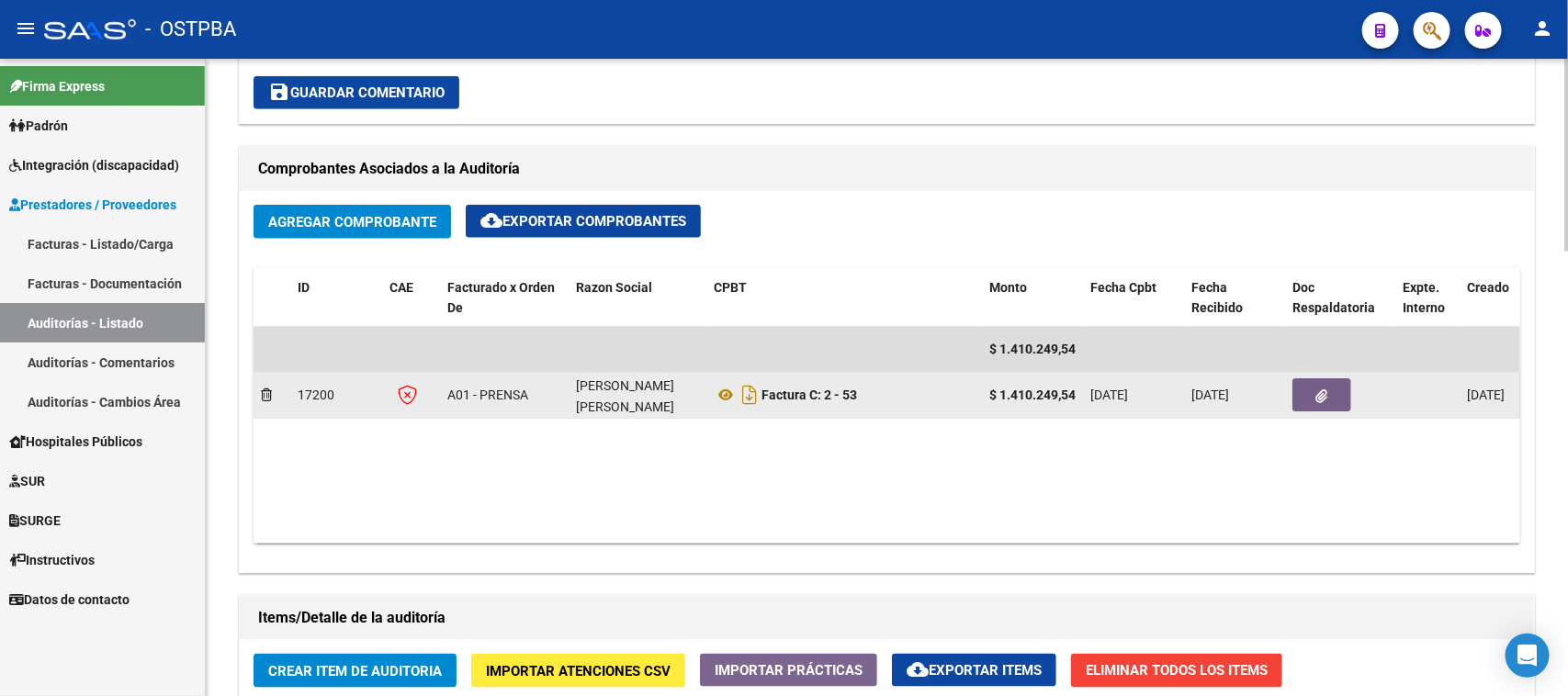
click at [1316, 386] on span "button" at bounding box center [1322, 394] width 12 height 16
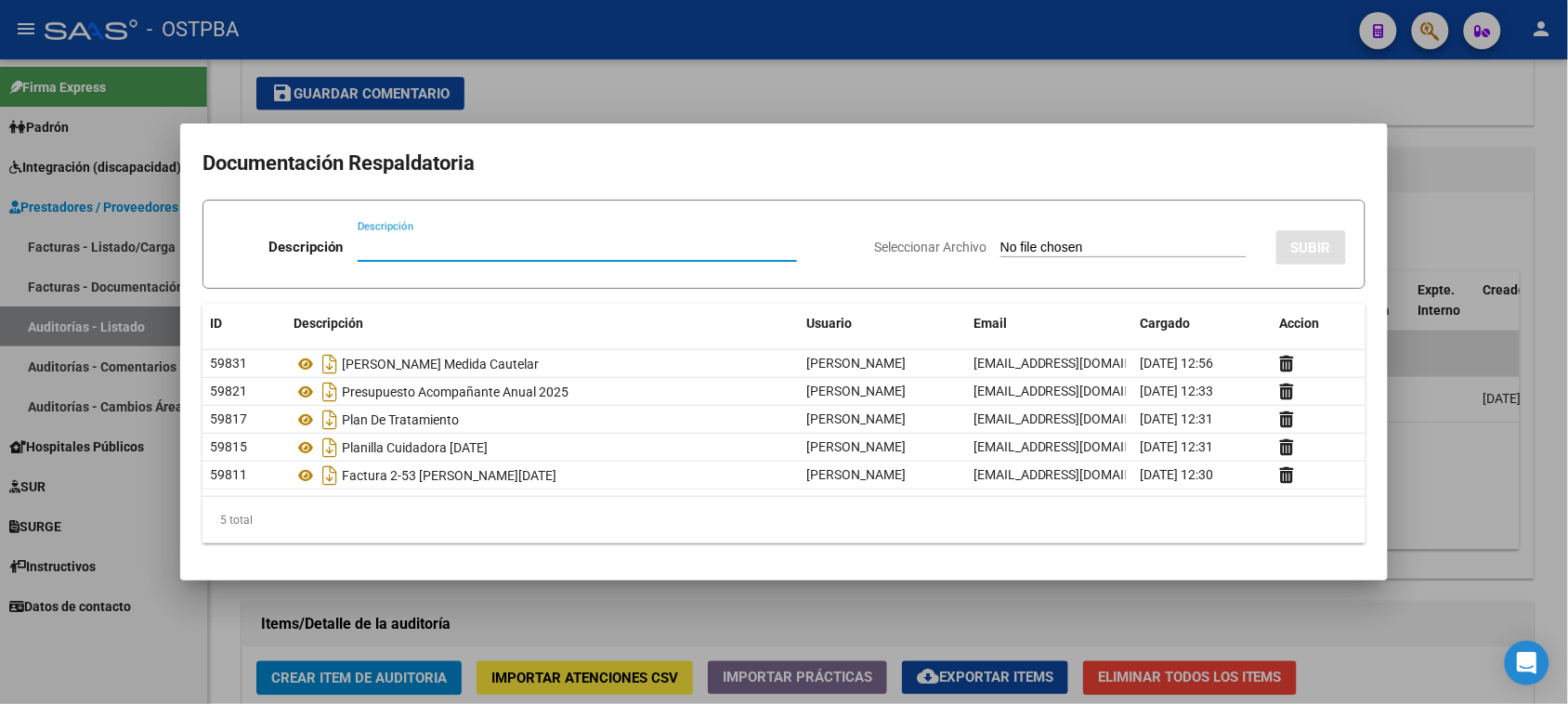
click at [1001, 246] on input "Seleccionar Archivo" at bounding box center [1123, 248] width 246 height 17
type input "C:\fakepath\AUDITORIA 12221.pdf"
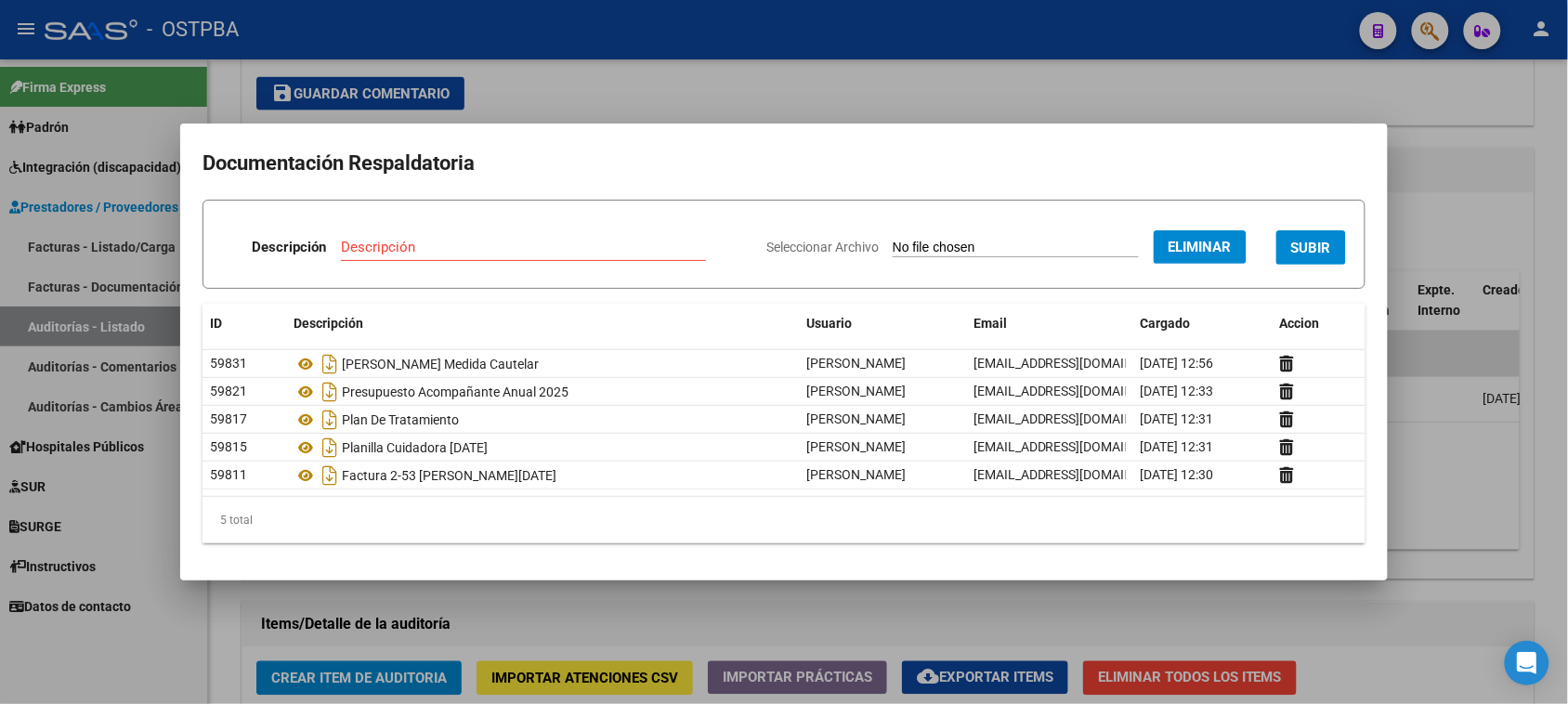
click at [388, 251] on input "Descripción" at bounding box center [523, 246] width 365 height 16
type input "AUDITORIA 12221"
click at [1311, 235] on button "SUBIR" at bounding box center [1311, 247] width 70 height 34
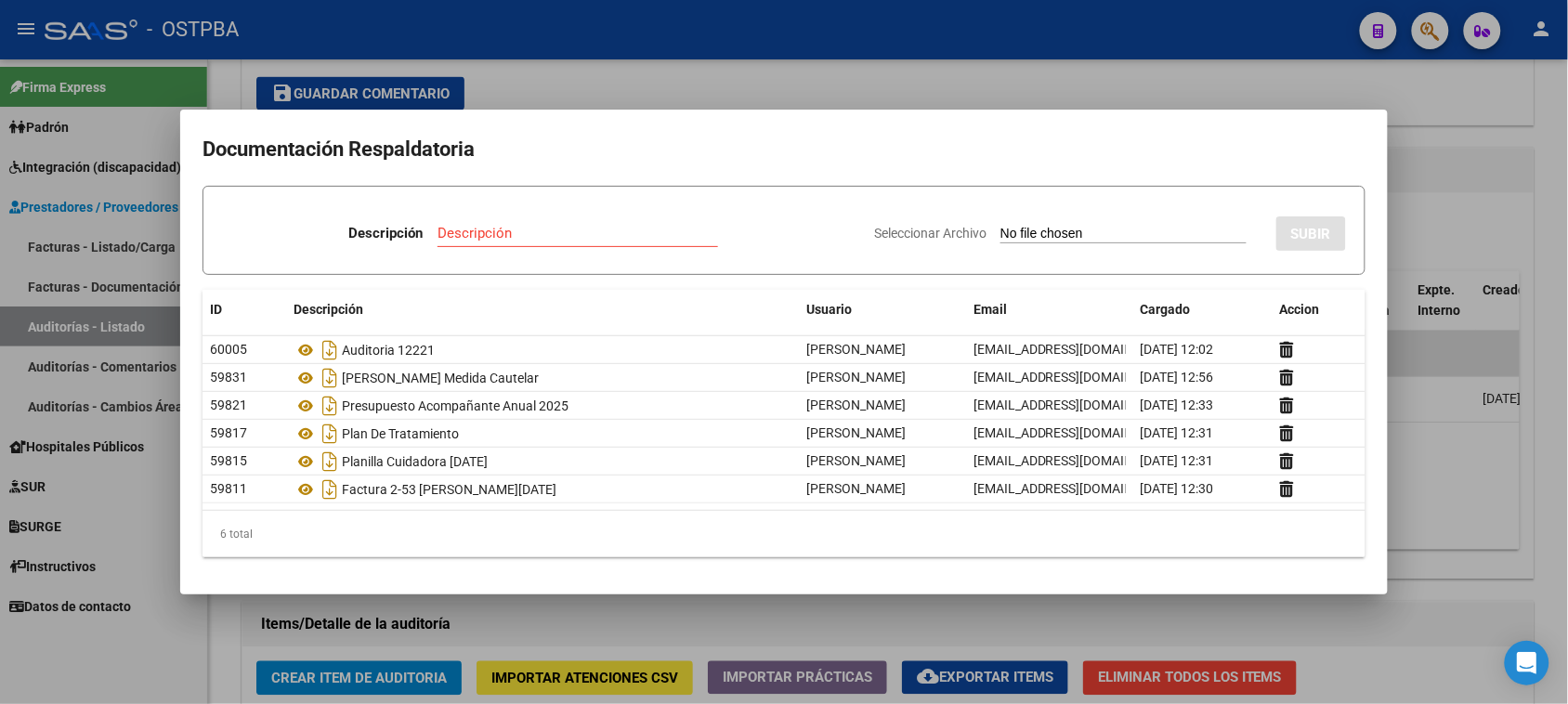
click at [1442, 223] on div at bounding box center [784, 352] width 1568 height 704
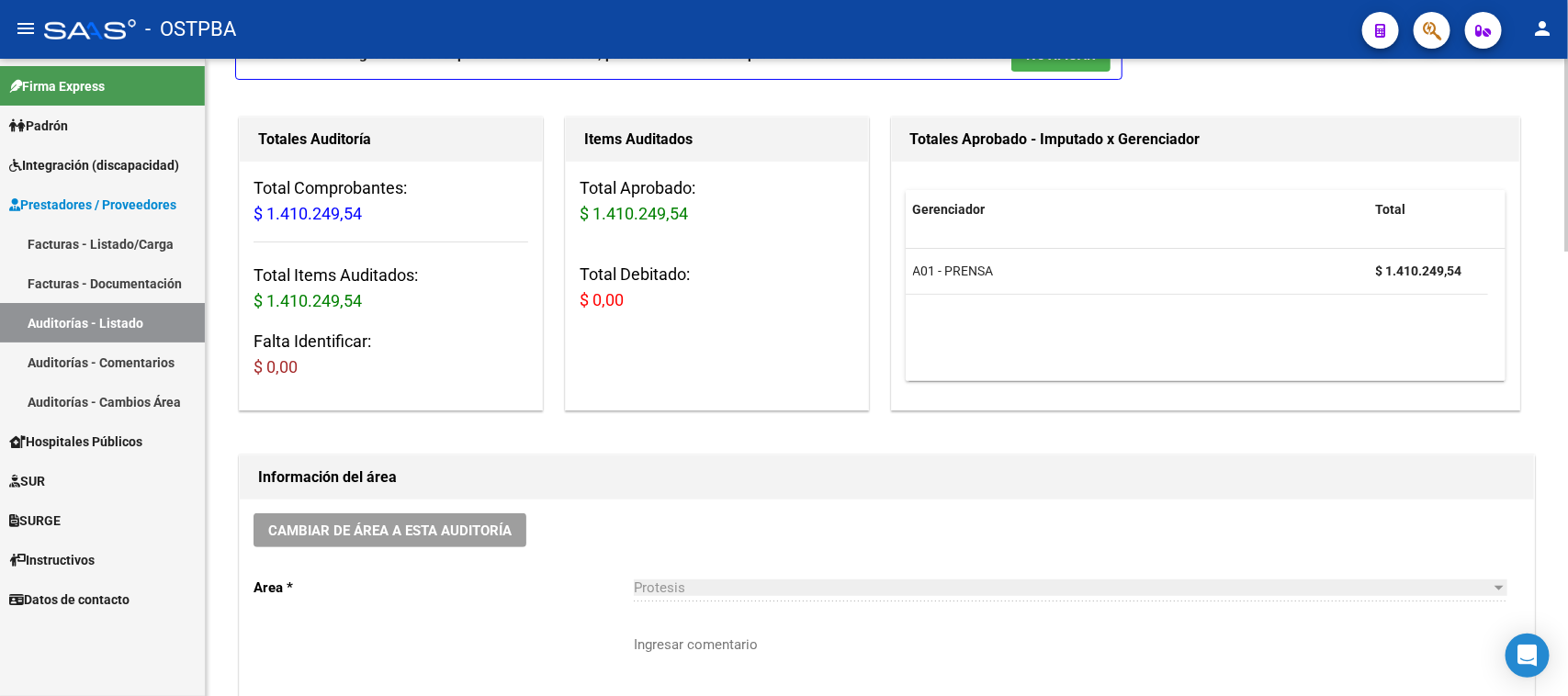
scroll to position [0, 0]
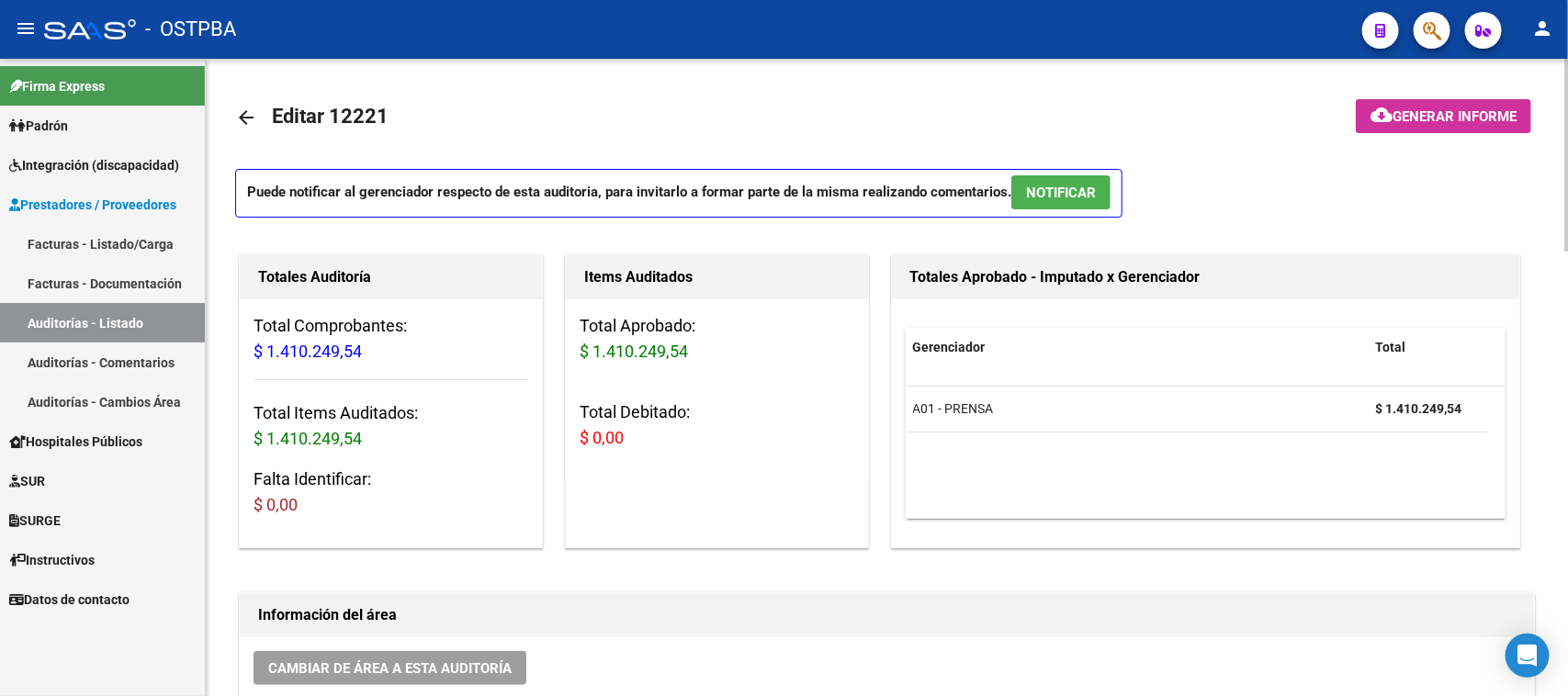
click at [244, 116] on mat-icon "arrow_back" at bounding box center [245, 116] width 22 height 22
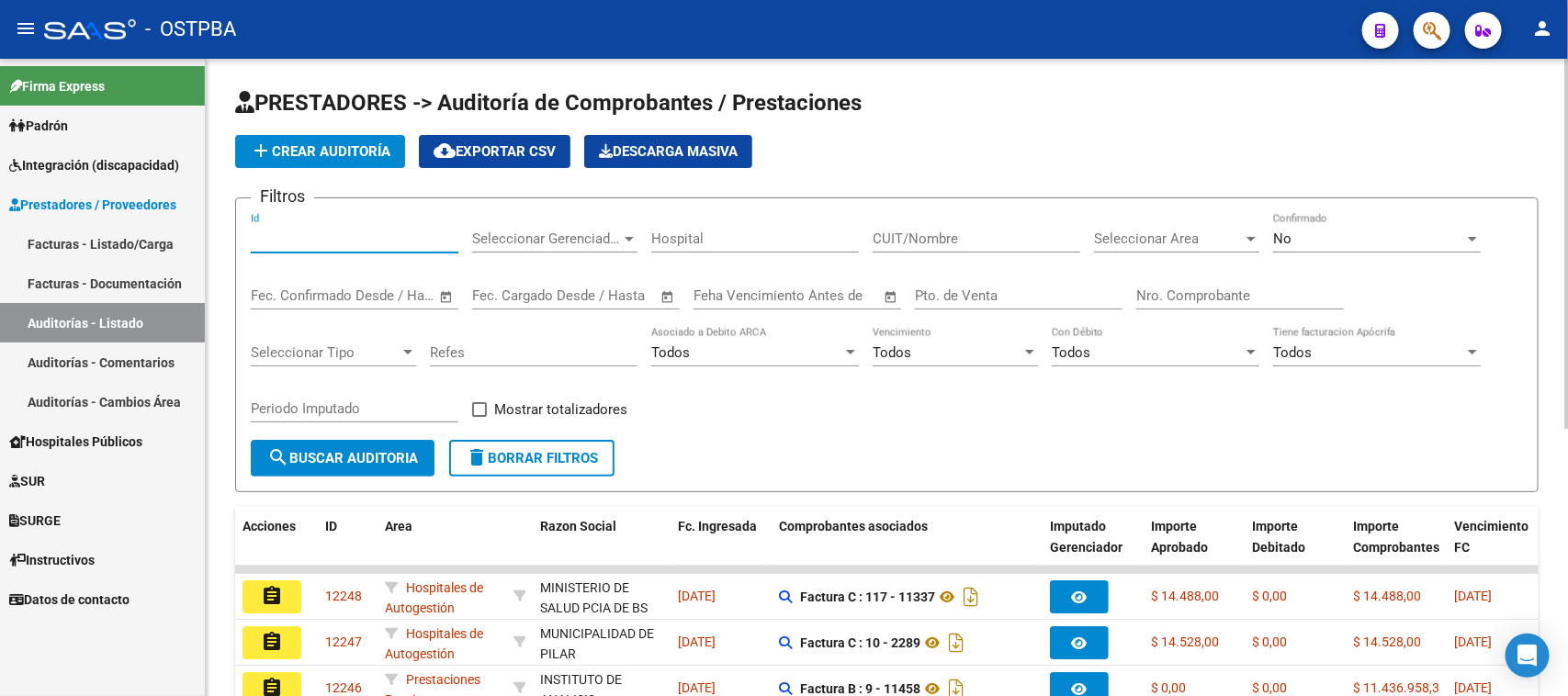
click at [296, 236] on input "Id" at bounding box center [354, 238] width 207 height 16
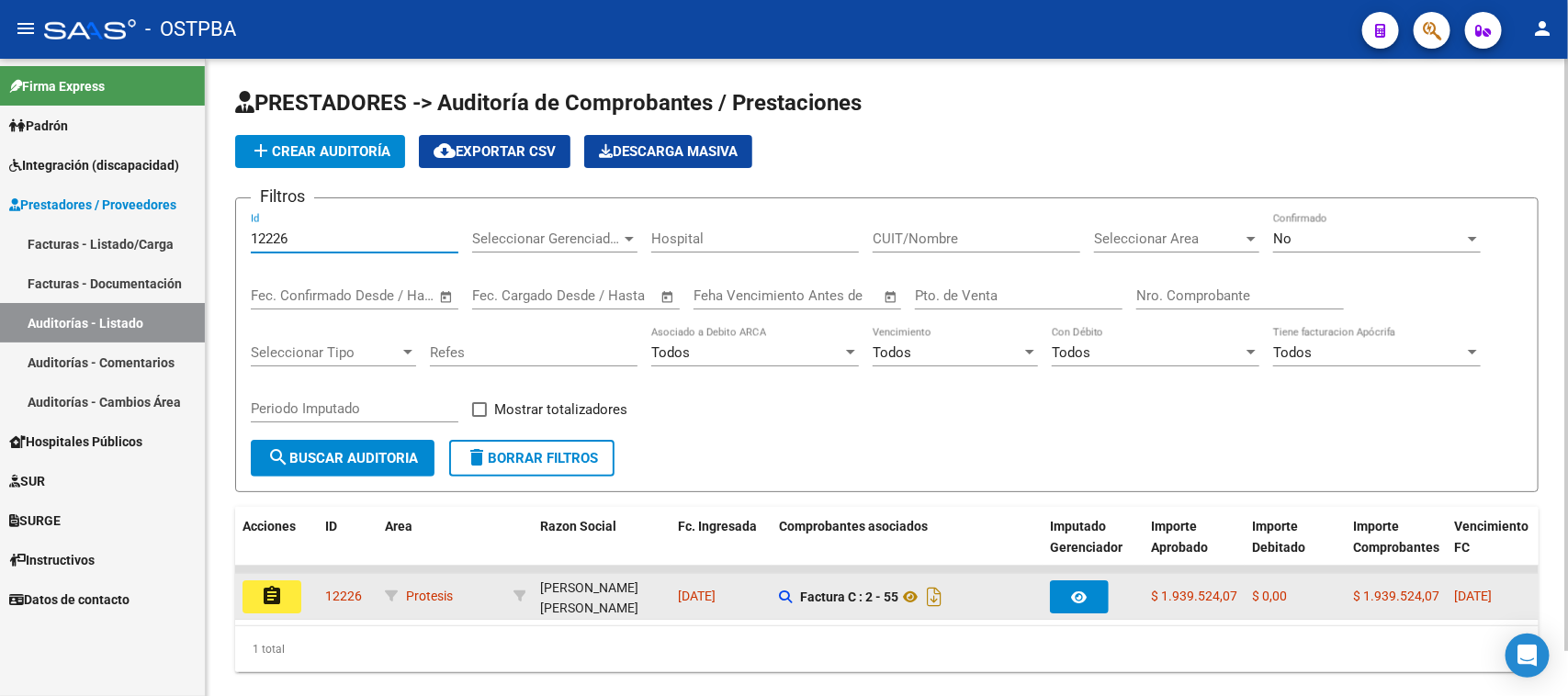
type input "12226"
click at [271, 585] on mat-icon "assignment" at bounding box center [271, 596] width 22 height 22
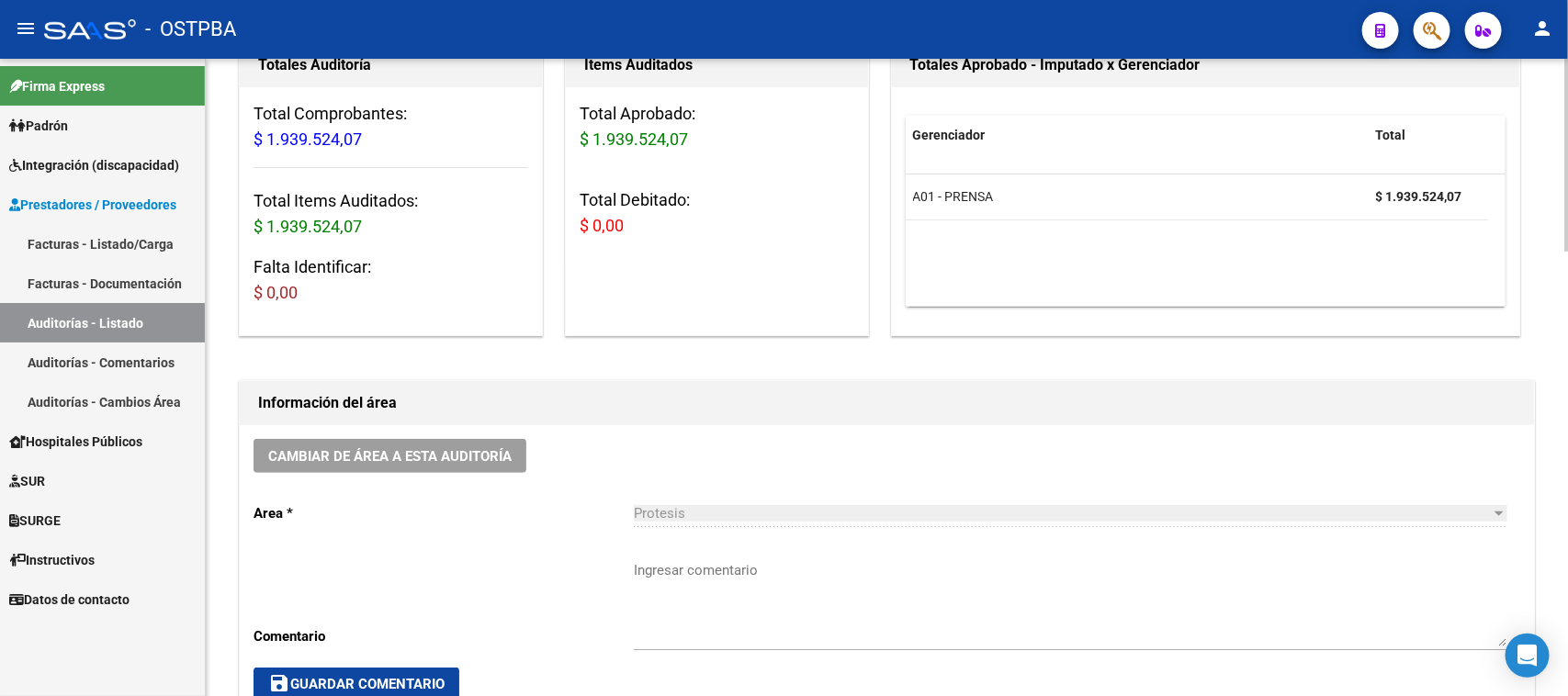
scroll to position [574, 0]
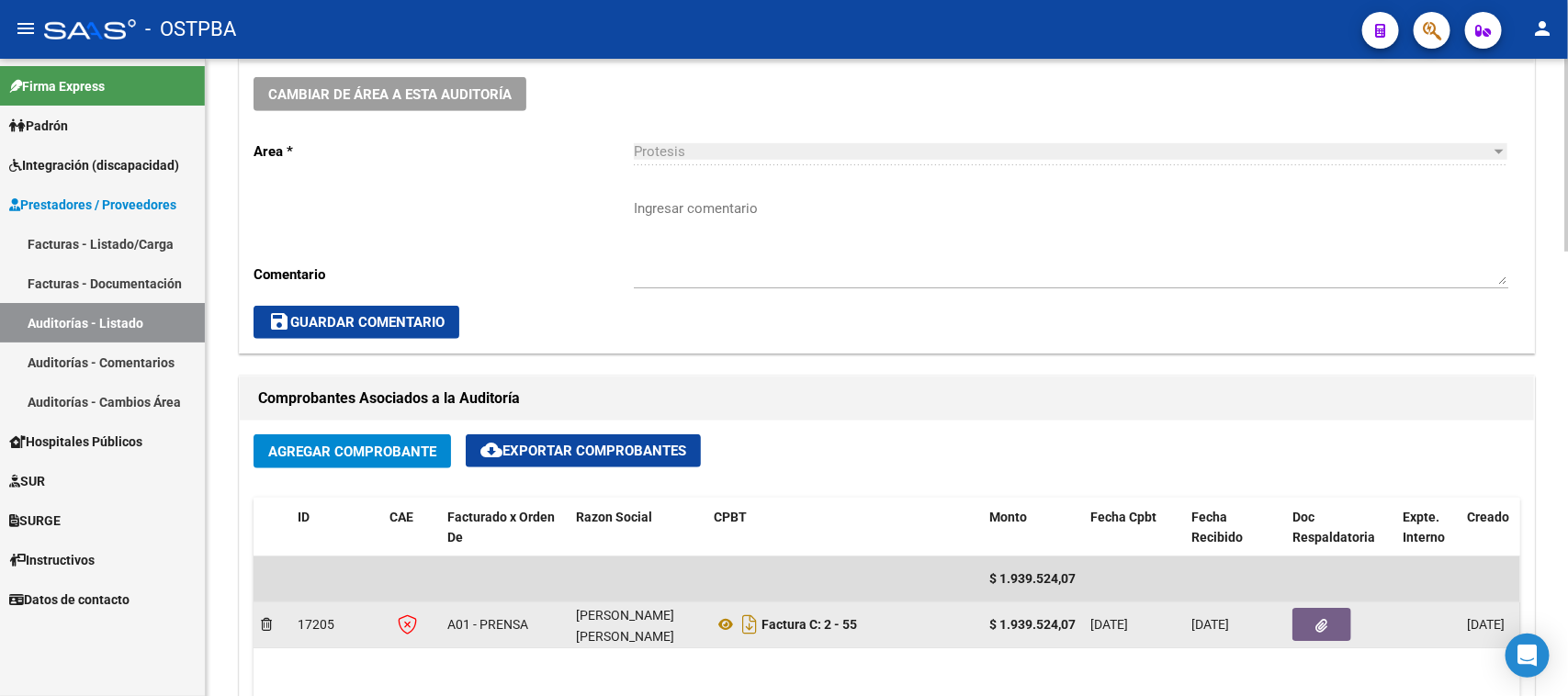
click at [1318, 618] on icon "button" at bounding box center [1322, 625] width 12 height 14
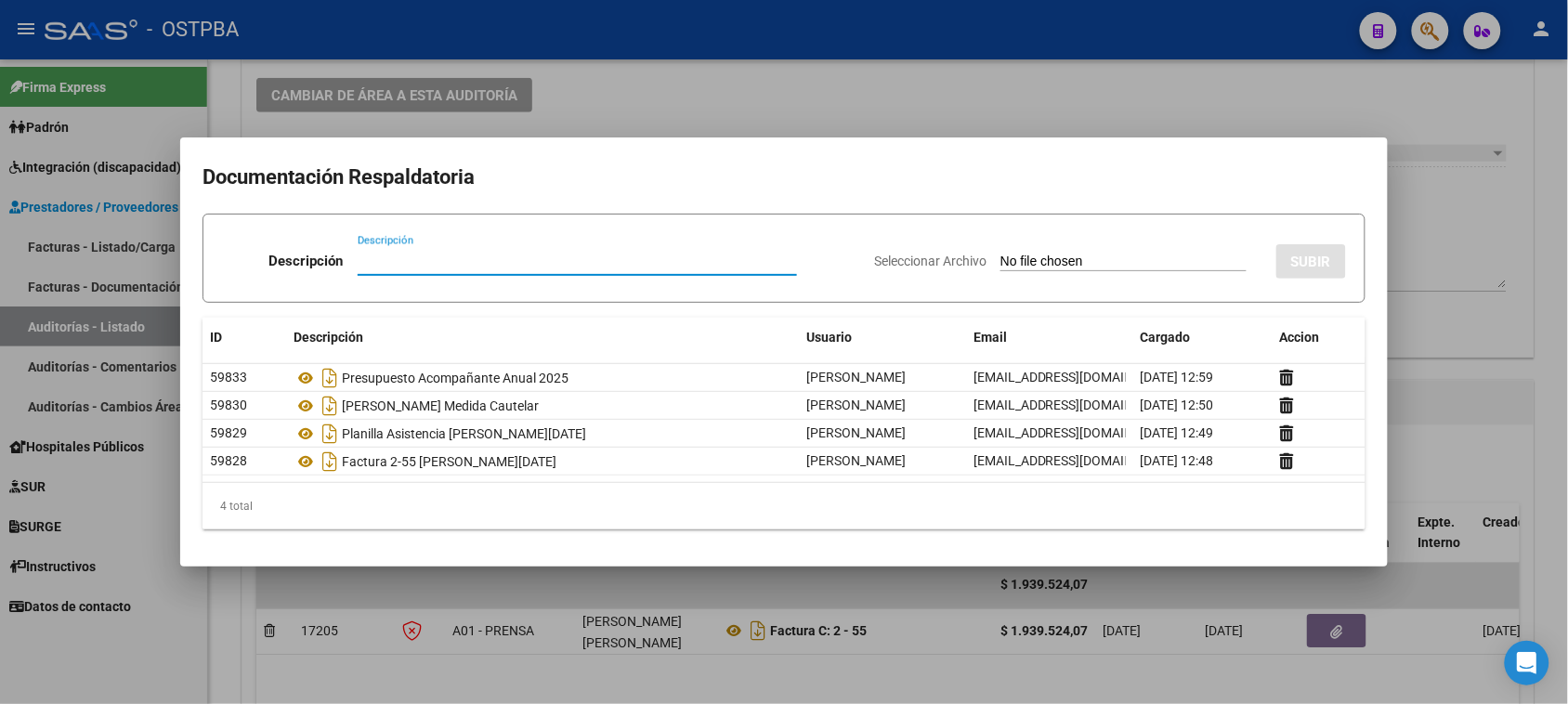
click at [1006, 254] on input "Seleccionar Archivo" at bounding box center [1123, 262] width 246 height 17
type input "C:\fakepath\AUDITORIA 12226.pdf"
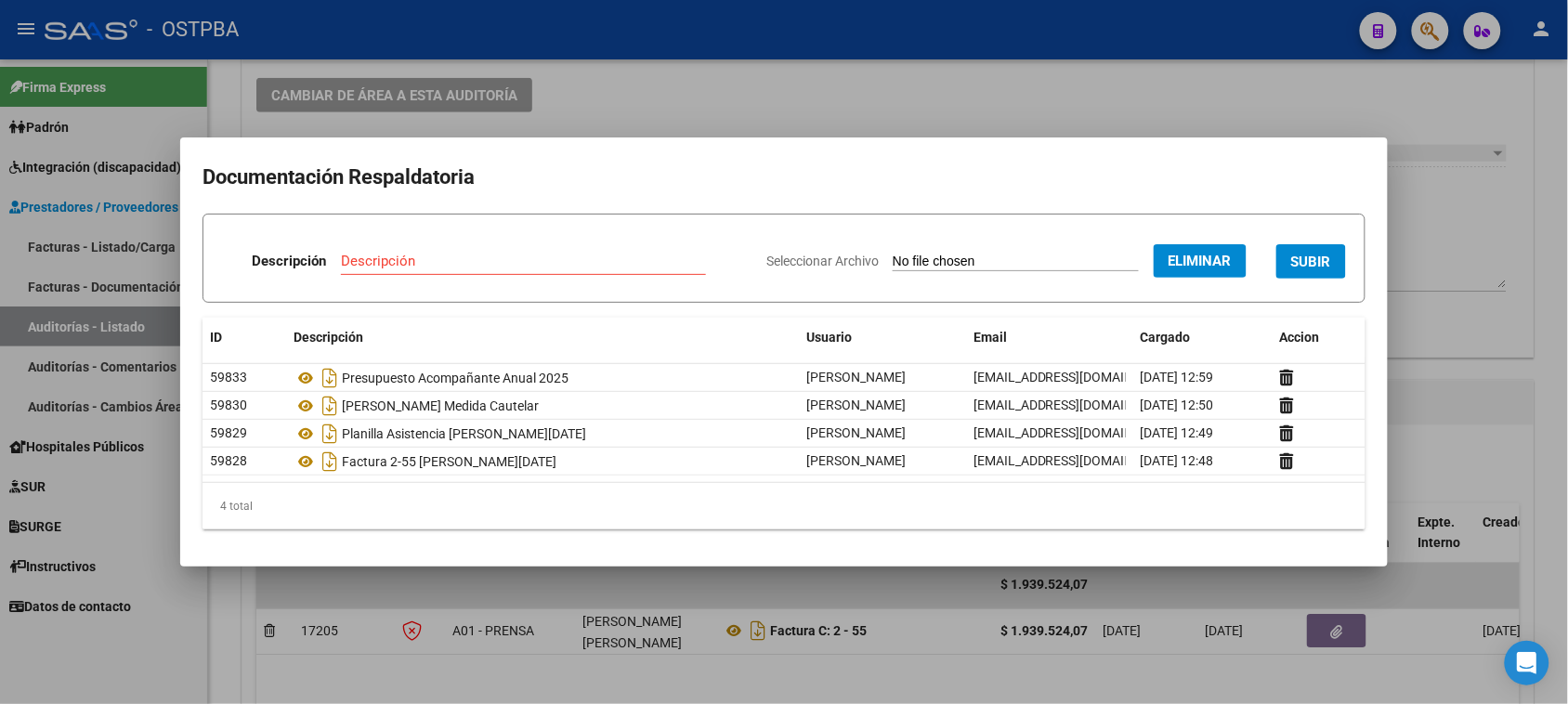
click at [381, 261] on input "Descripción" at bounding box center [523, 261] width 365 height 16
type input "AUDITORIA 12226"
click at [1321, 257] on span "SUBIR" at bounding box center [1312, 261] width 40 height 16
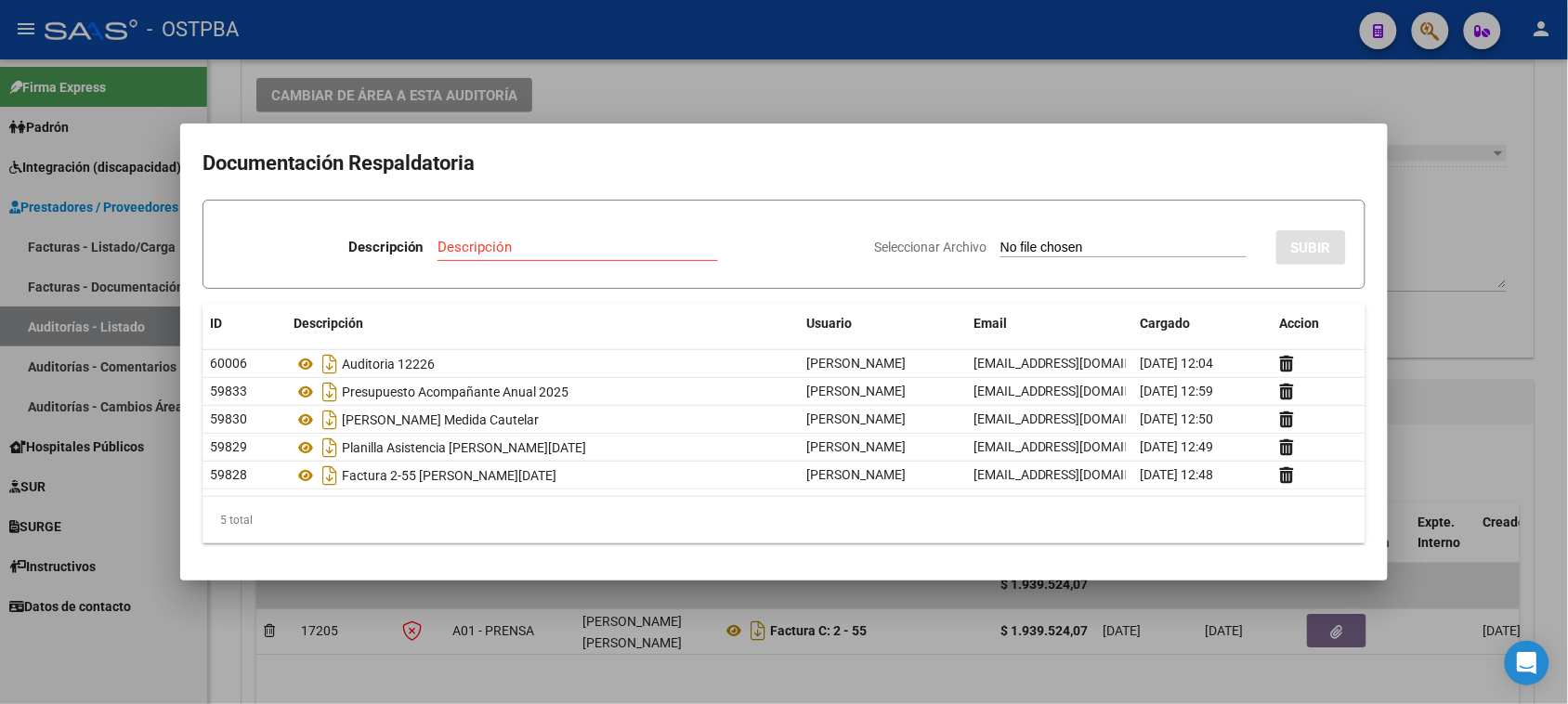
click at [1485, 198] on div at bounding box center [784, 352] width 1568 height 704
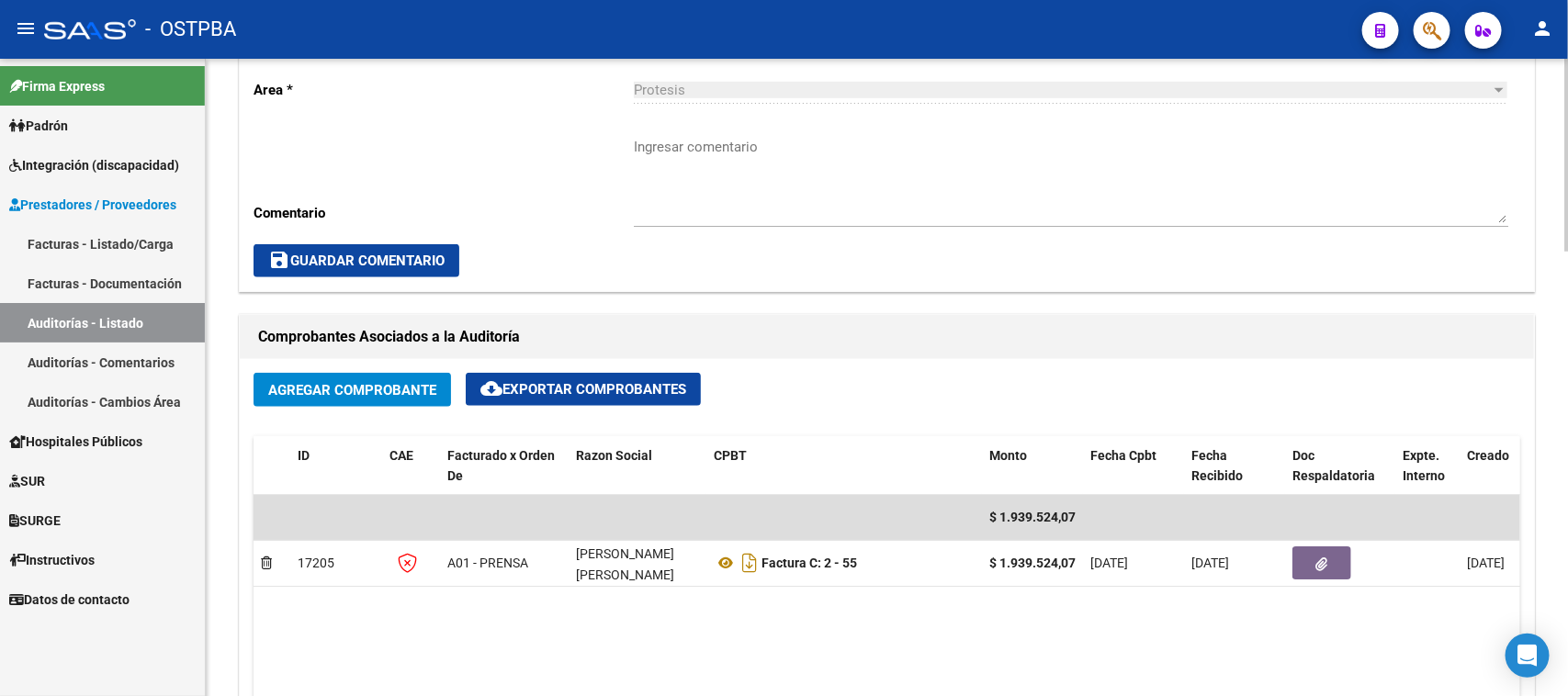
scroll to position [688, 0]
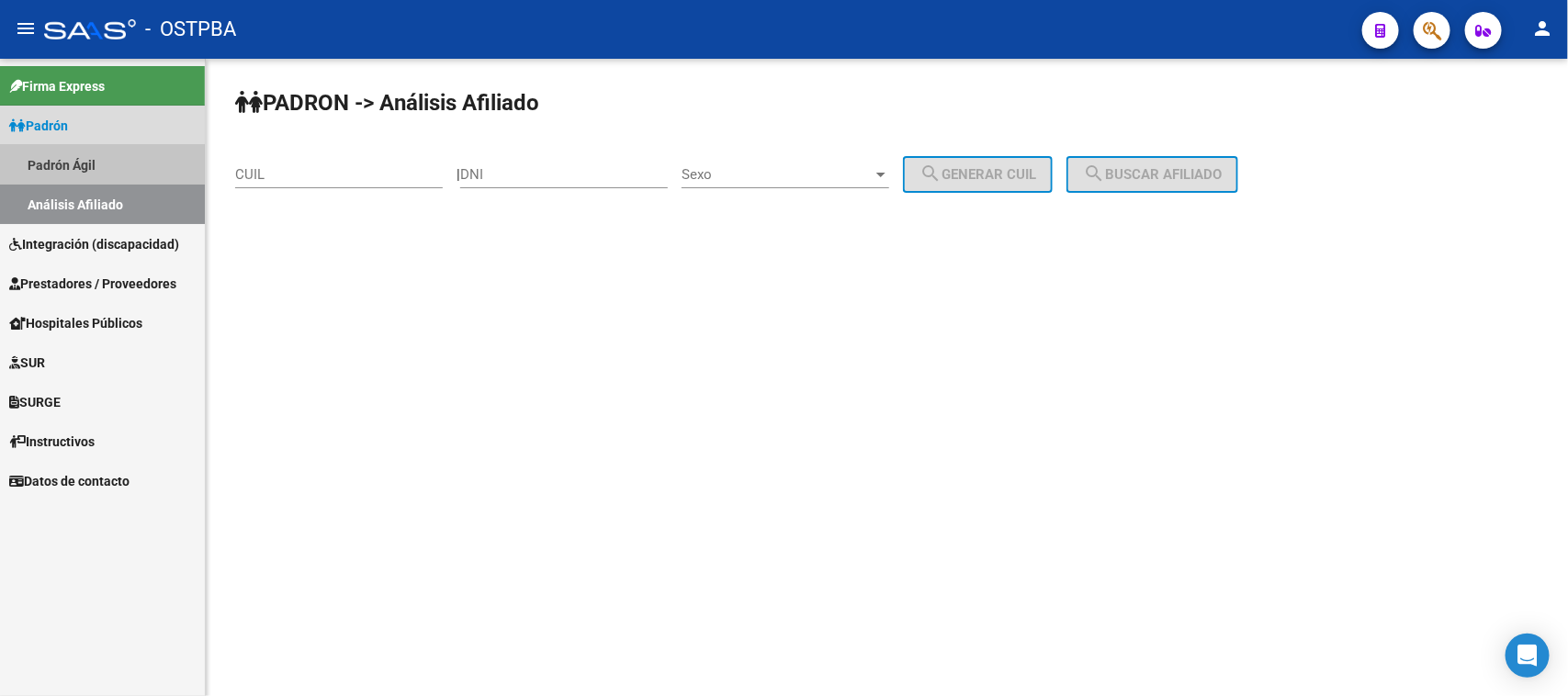
click at [53, 152] on link "Padrón Ágil" at bounding box center [102, 165] width 205 height 40
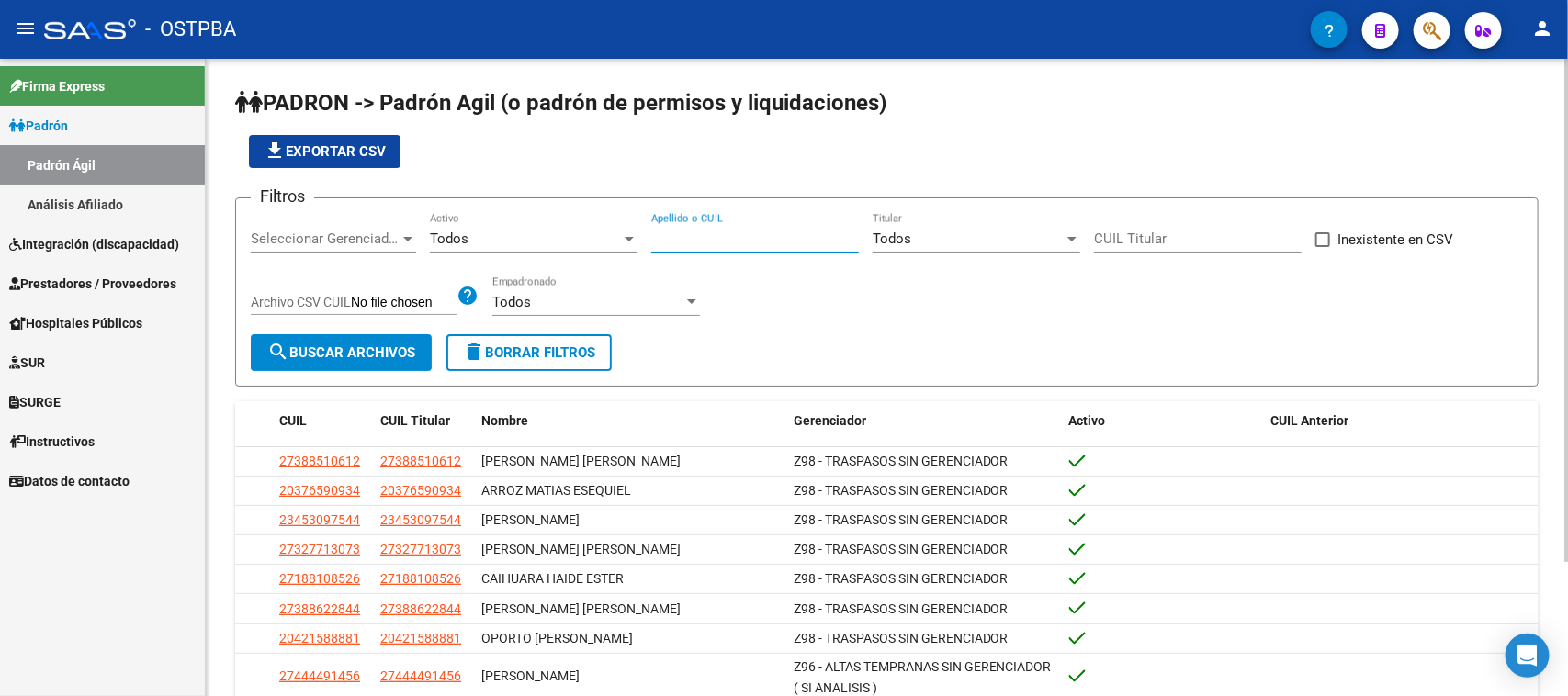
click at [667, 241] on input "Apellido o CUIL" at bounding box center [754, 238] width 207 height 16
type input "gusi"
click at [515, 230] on div "Todos" at bounding box center [526, 238] width 191 height 16
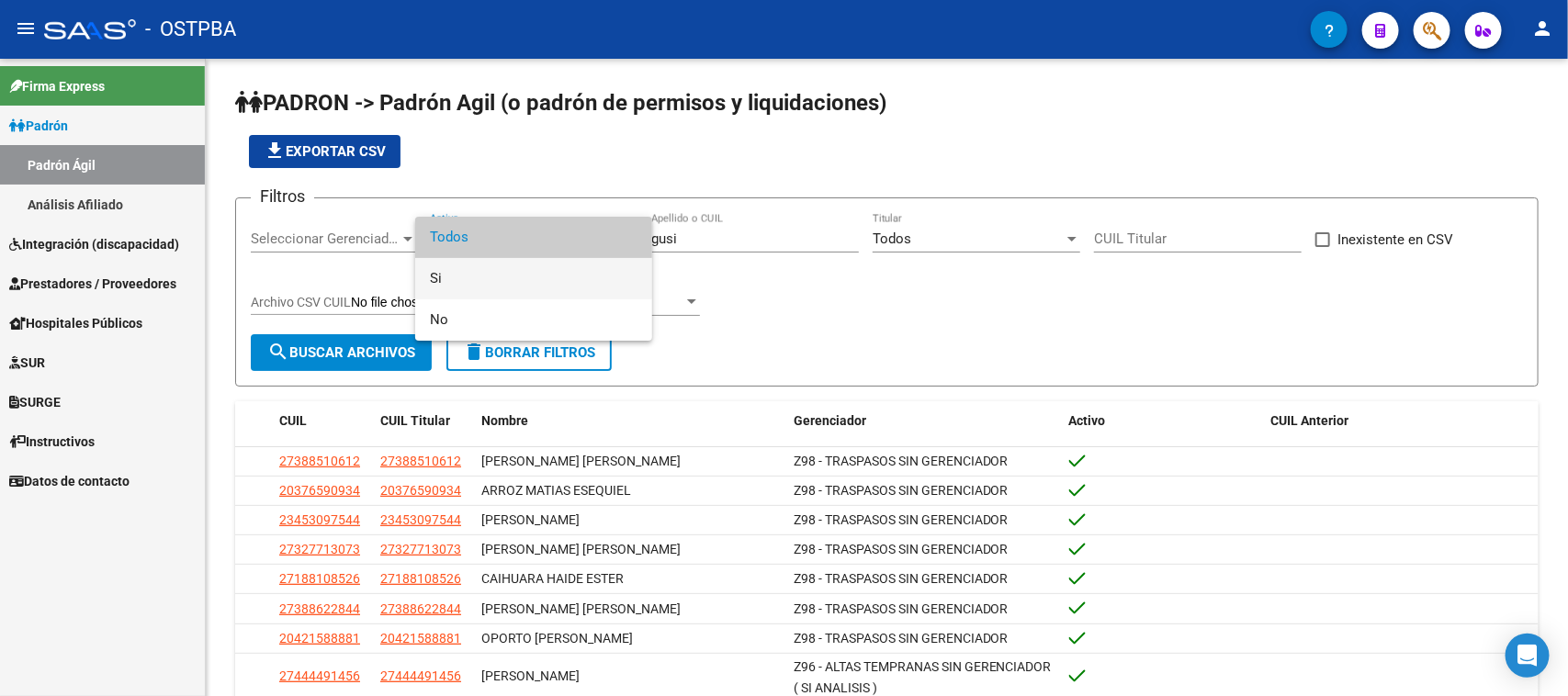
click at [493, 282] on span "Si" at bounding box center [533, 278] width 207 height 42
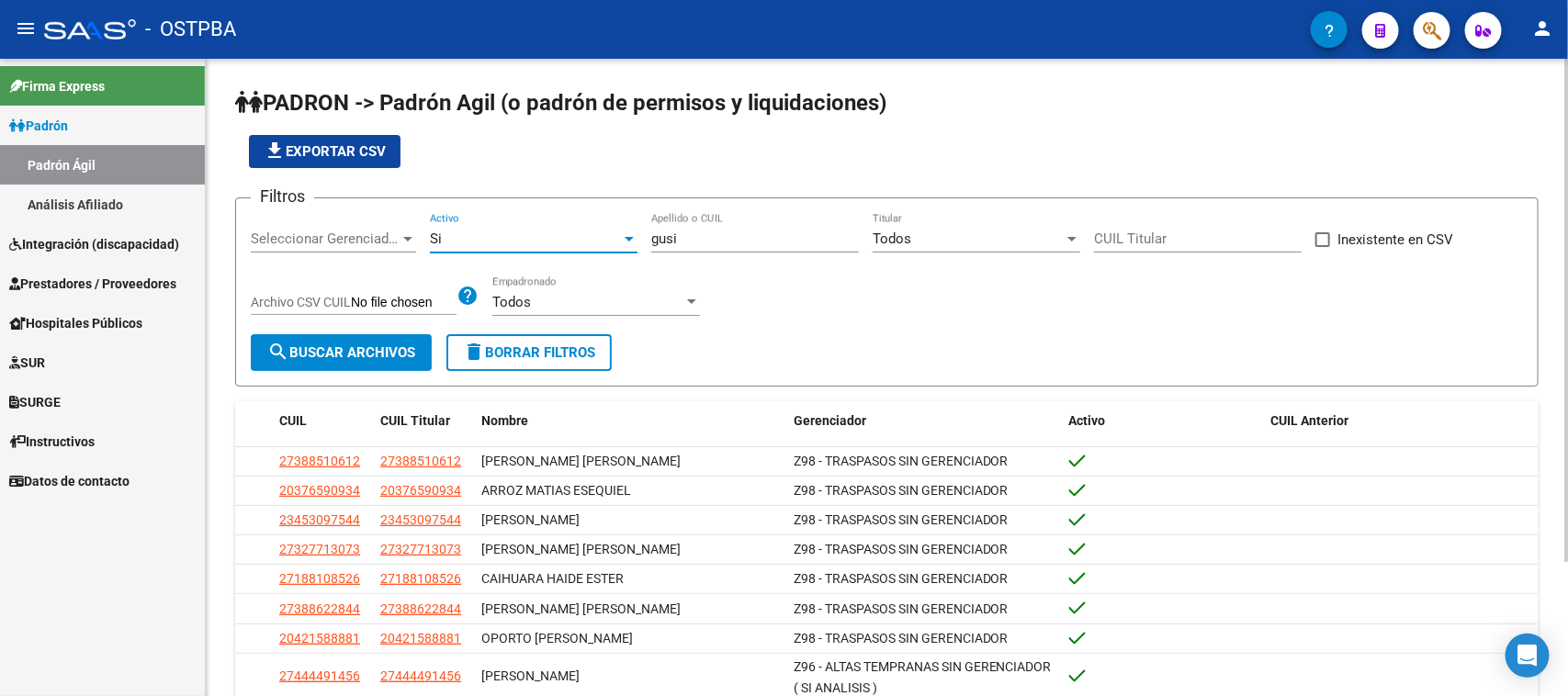
click at [280, 235] on span "Seleccionar Gerenciador" at bounding box center [325, 238] width 149 height 16
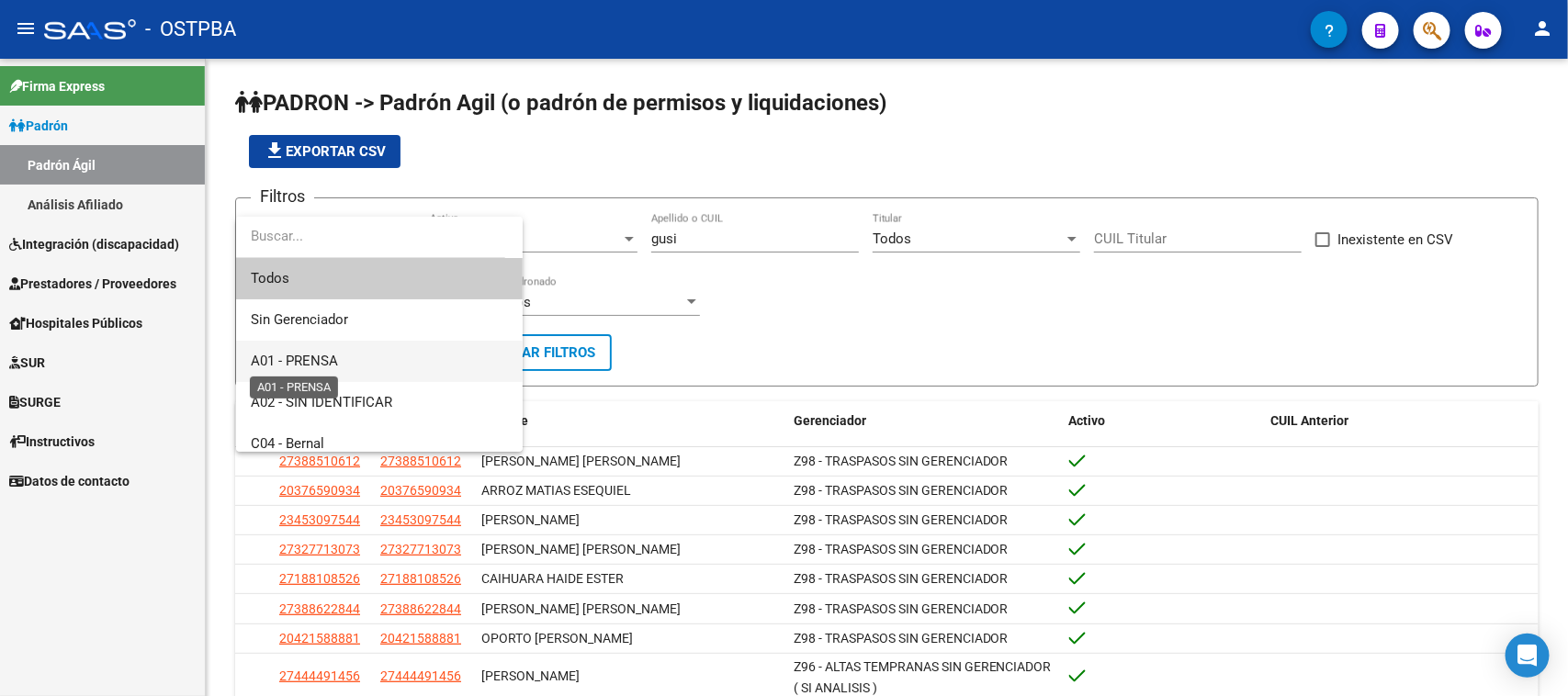
click at [311, 356] on span "A01 - PRENSA" at bounding box center [295, 360] width 87 height 16
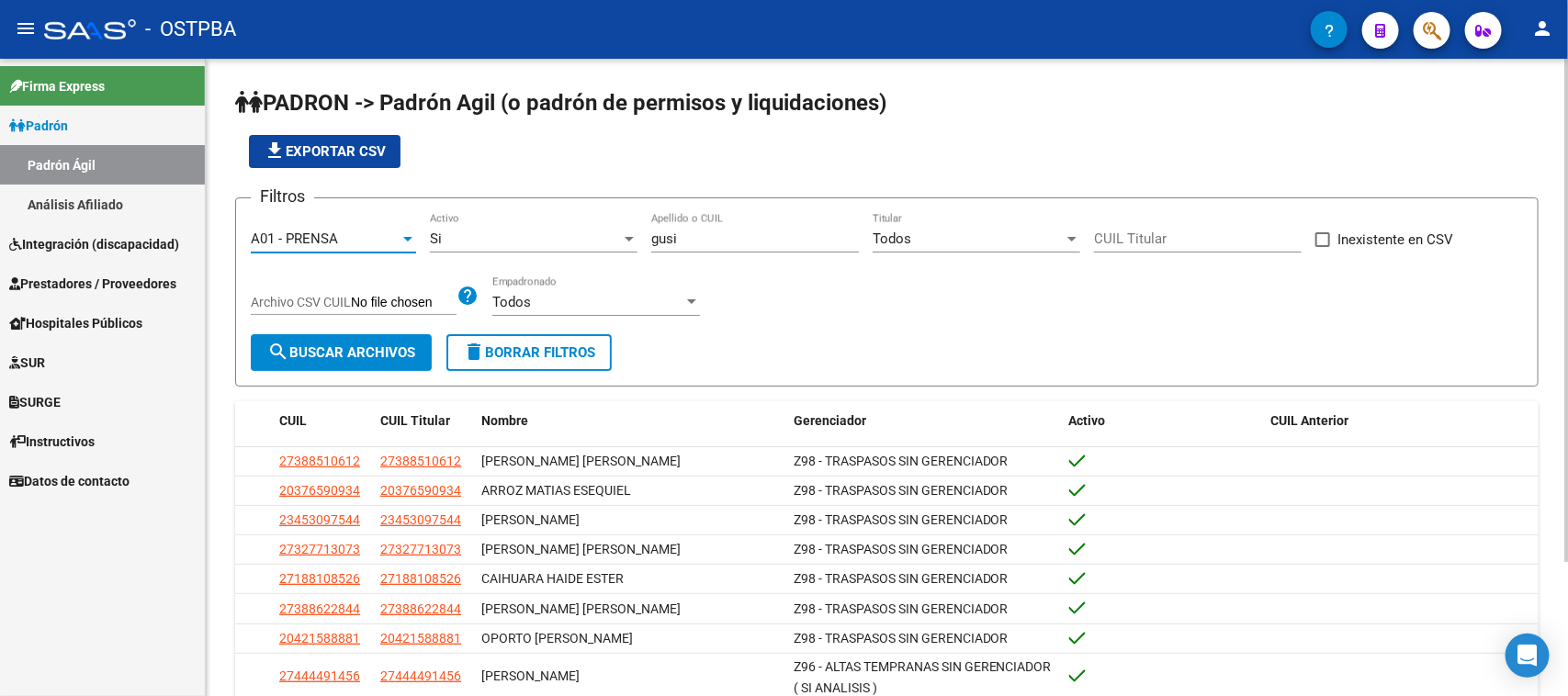
click at [366, 347] on span "search Buscar Archivos" at bounding box center [341, 352] width 148 height 16
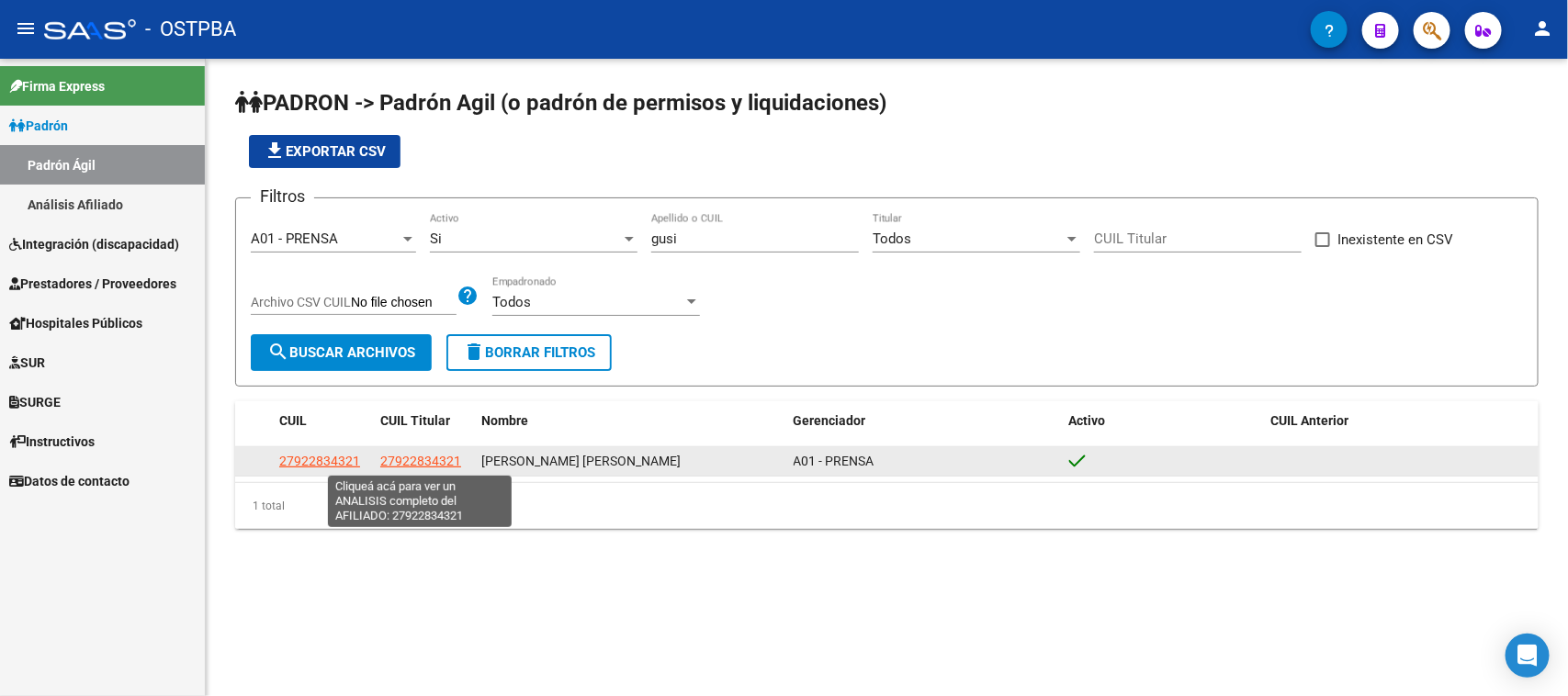
click at [416, 459] on span "27922834321" at bounding box center [420, 461] width 81 height 15
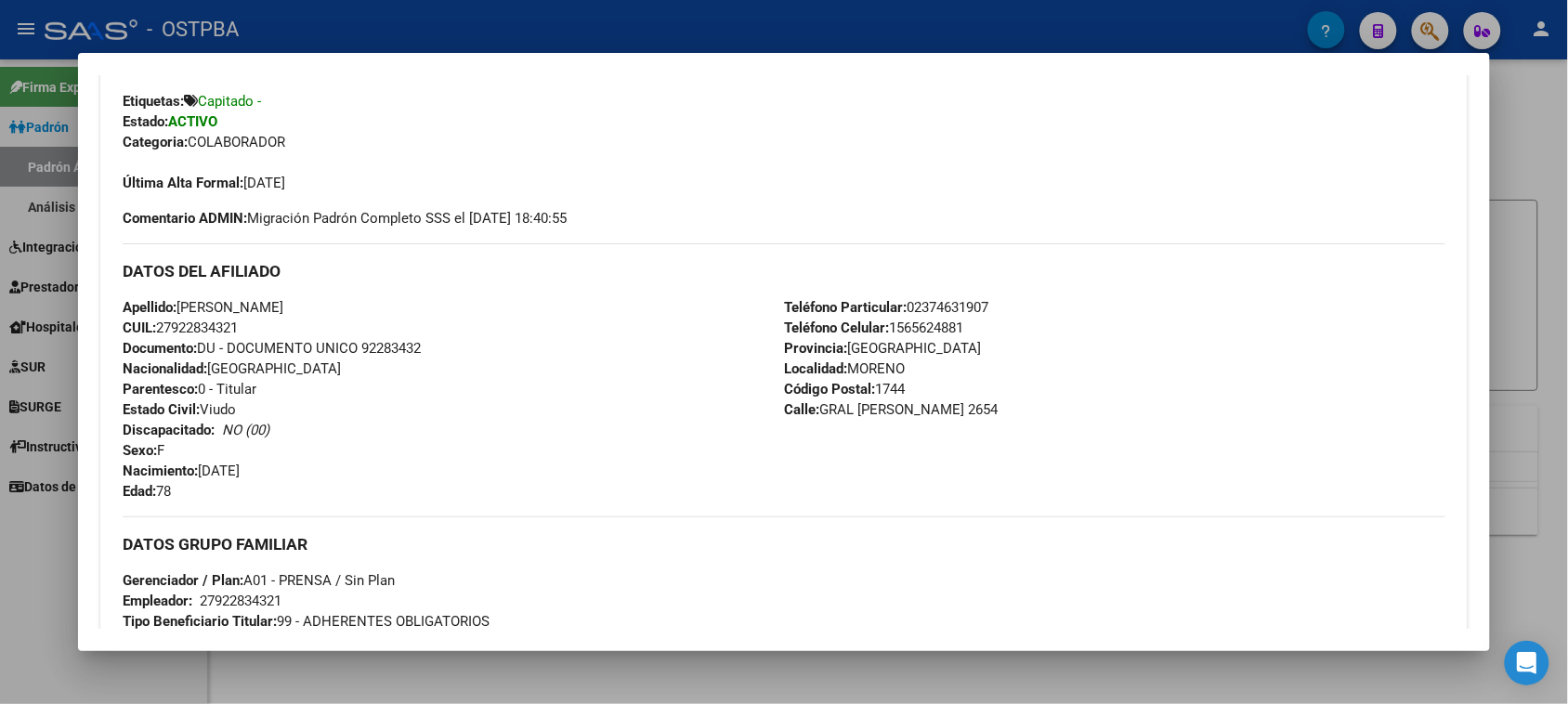
scroll to position [465, 0]
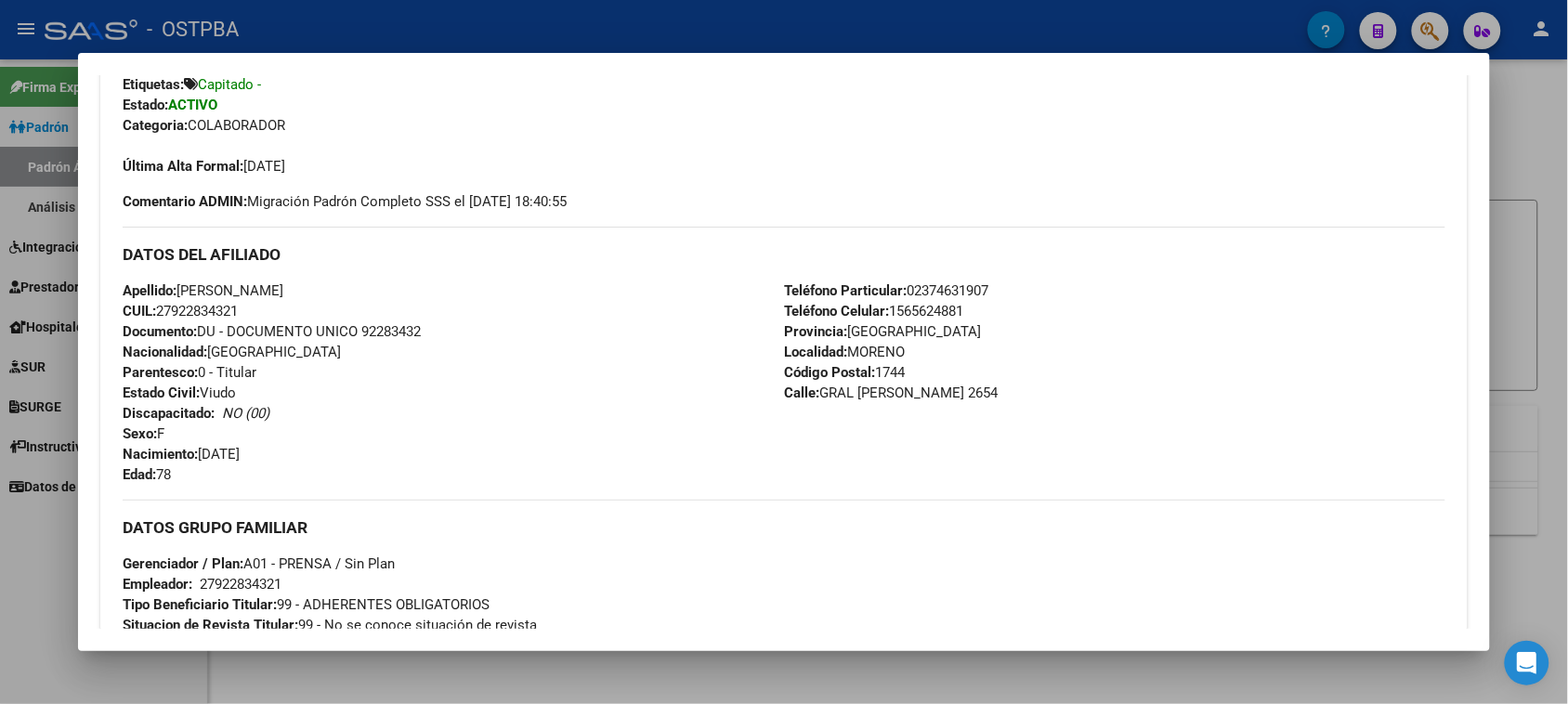
drag, startPoint x: 776, startPoint y: 285, endPoint x: 1090, endPoint y: 393, distance: 332.1
click at [1090, 393] on div "Teléfono Particular: 02374631907 Teléfono Celular: [PHONE_NUMBER] Provincia: [G…" at bounding box center [1115, 382] width 661 height 204
copy div "Teléfono Particular: 02374631907 Teléfono Celular: [PHONE_NUMBER] Provincia: [G…"
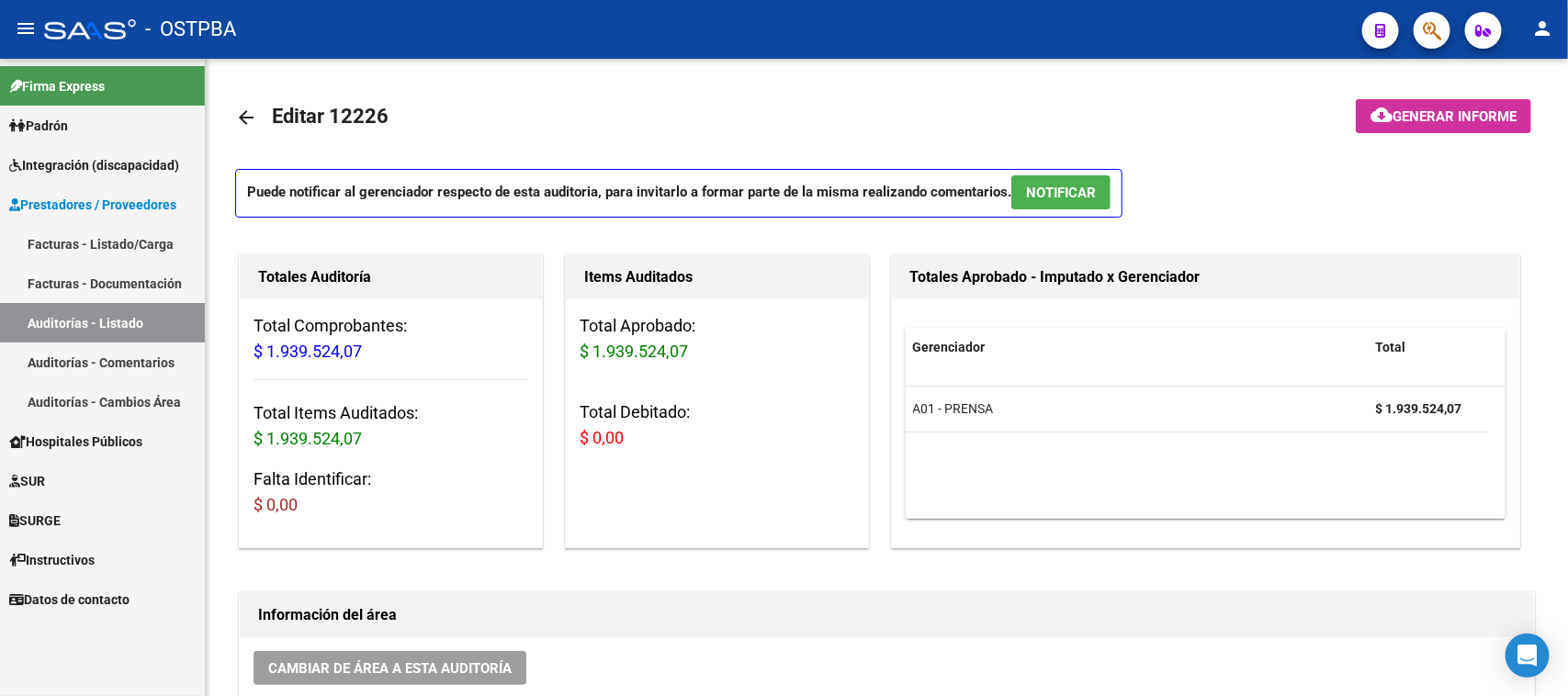
scroll to position [688, 0]
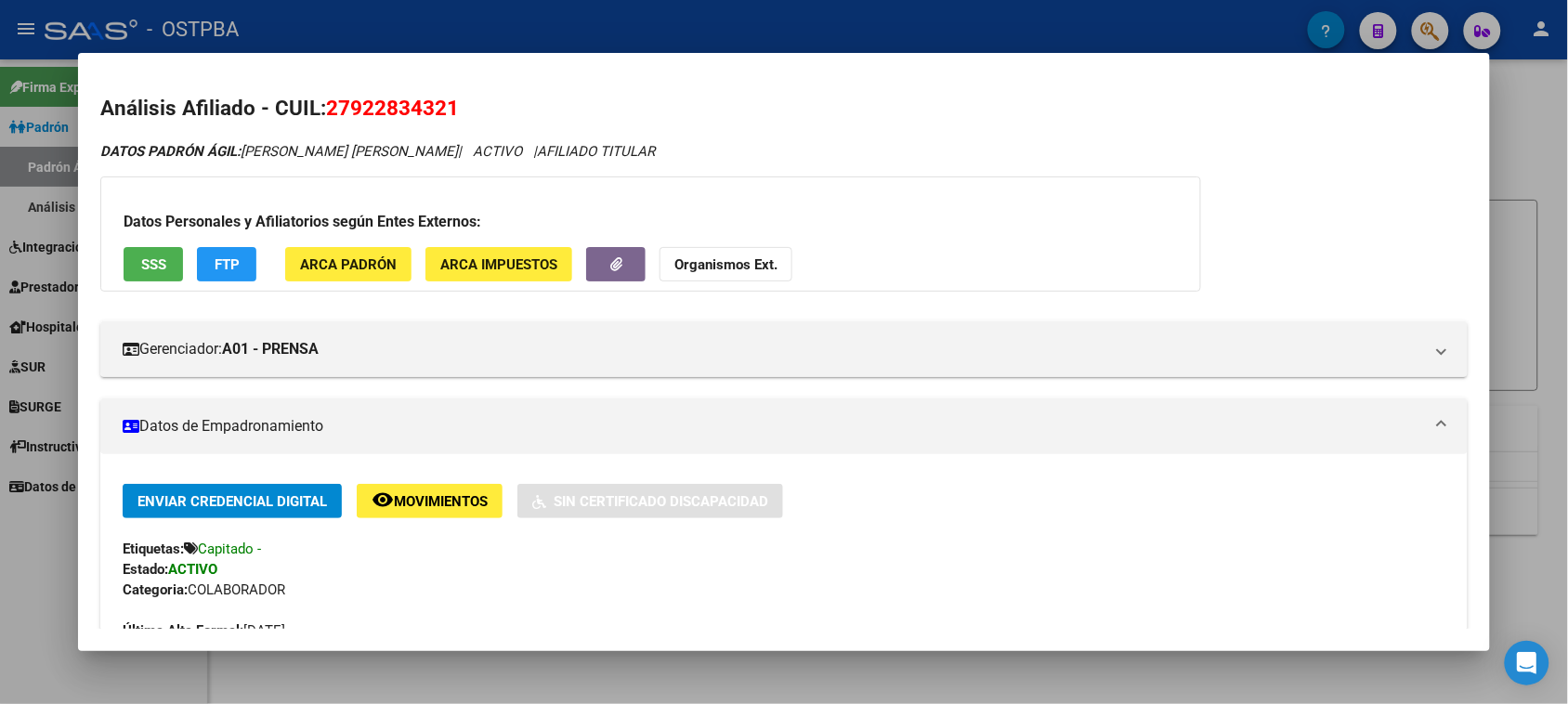
scroll to position [465, 0]
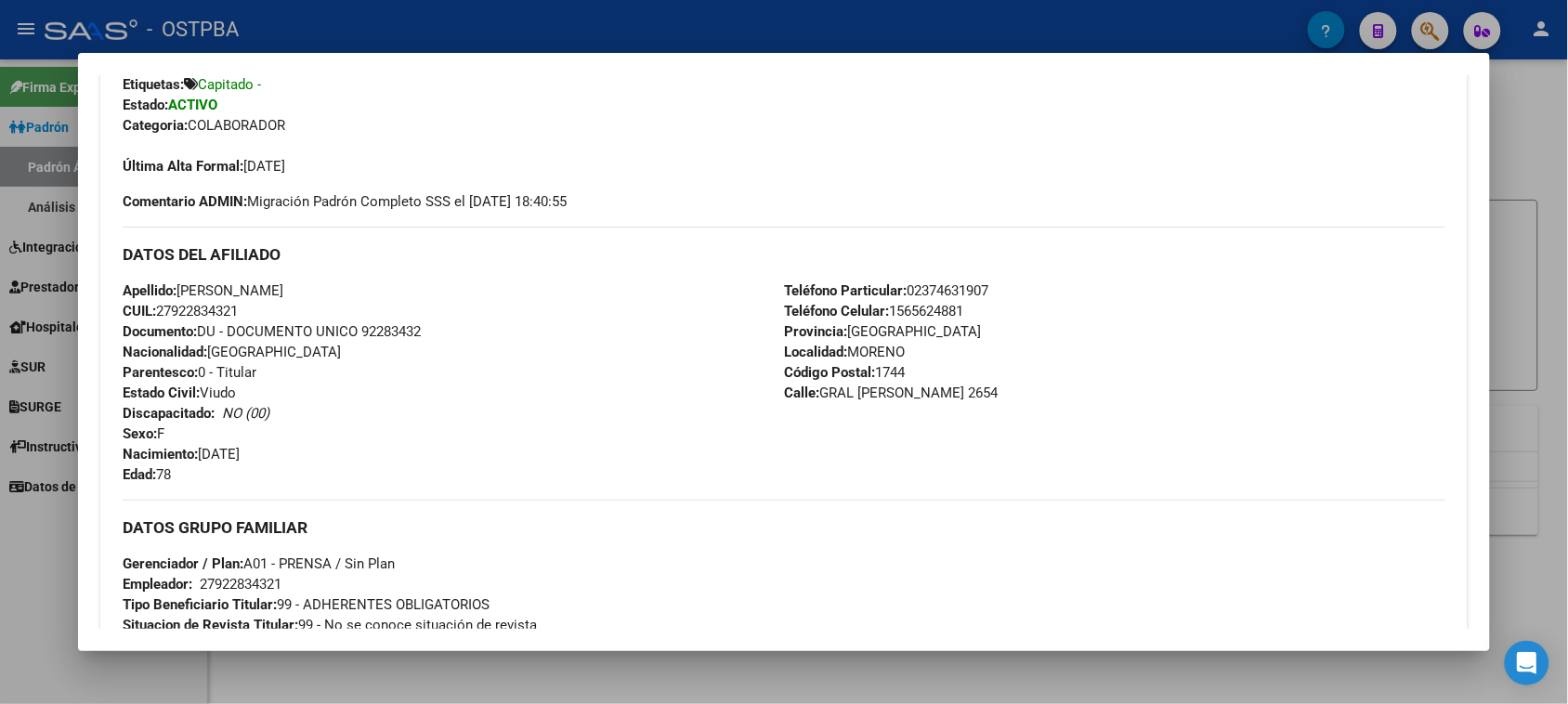
click at [898, 433] on div "Teléfono Particular: 02374631907 Teléfono Celular: [PHONE_NUMBER] Provincia: [G…" at bounding box center [1115, 382] width 661 height 204
drag, startPoint x: 354, startPoint y: 330, endPoint x: 420, endPoint y: 331, distance: 66.0
click at [420, 331] on div "Apellido: [PERSON_NAME]: 27922834321 Documento: DU - DOCUMENTO UNICO 92283432 N…" at bounding box center [453, 382] width 661 height 204
copy span "92283432"
click at [46, 601] on div at bounding box center [784, 352] width 1568 height 704
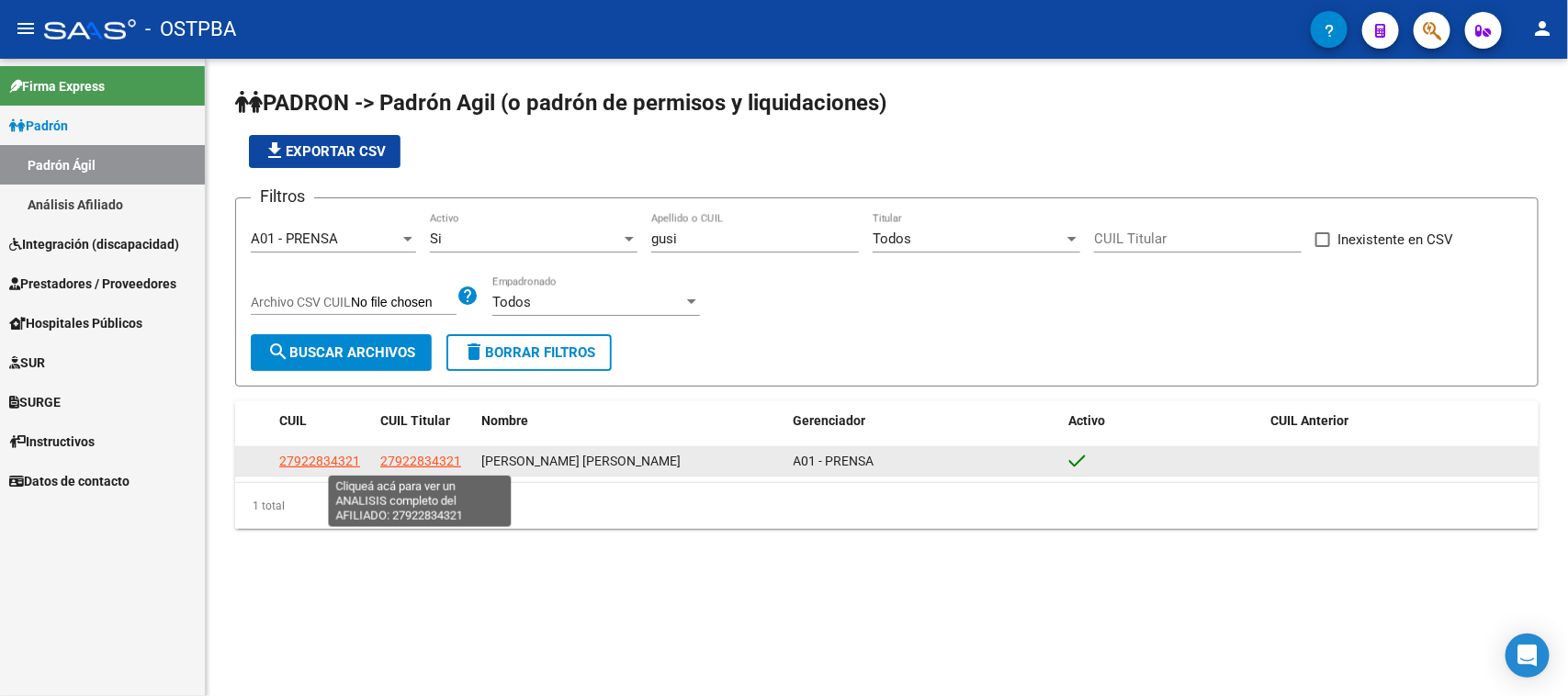
click at [406, 461] on span "27922834321" at bounding box center [420, 461] width 81 height 15
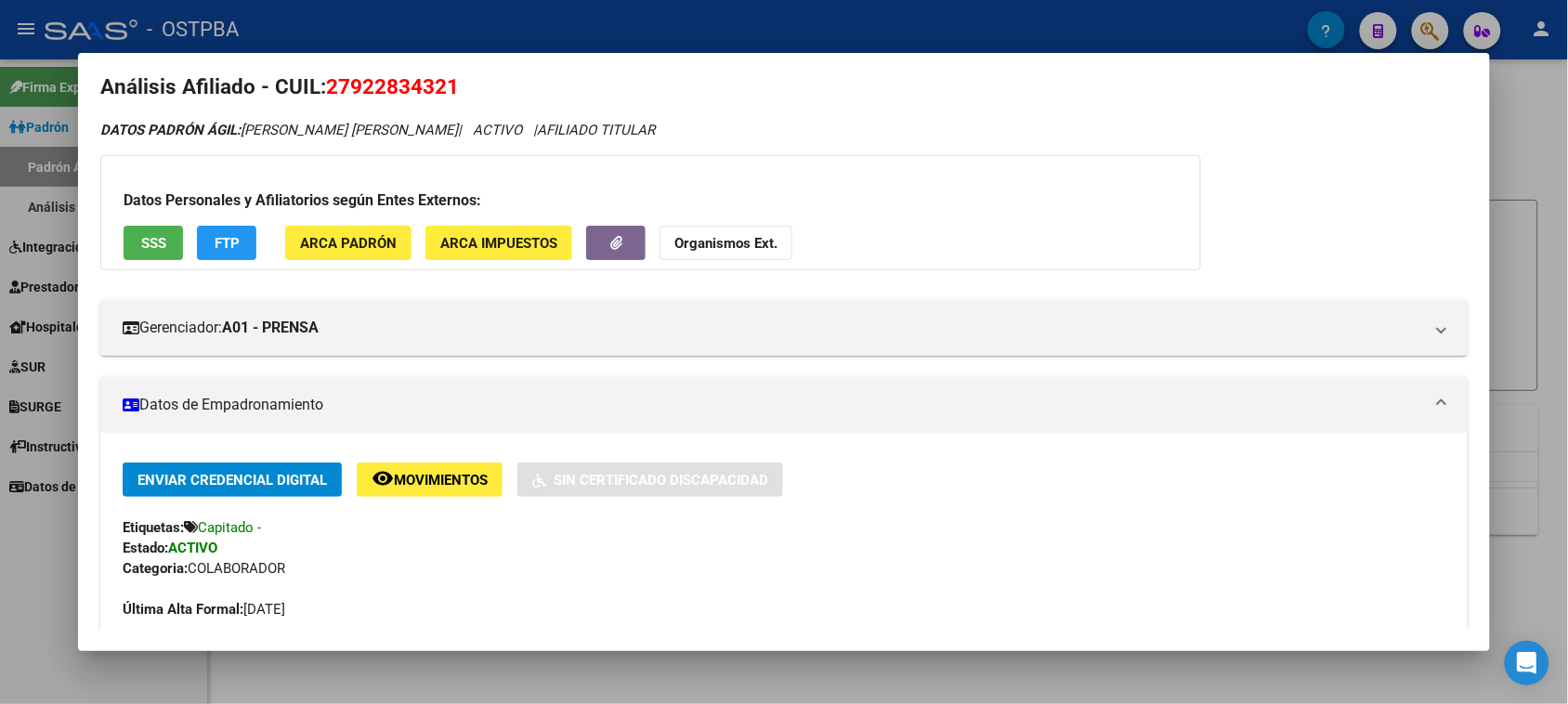
scroll to position [0, 0]
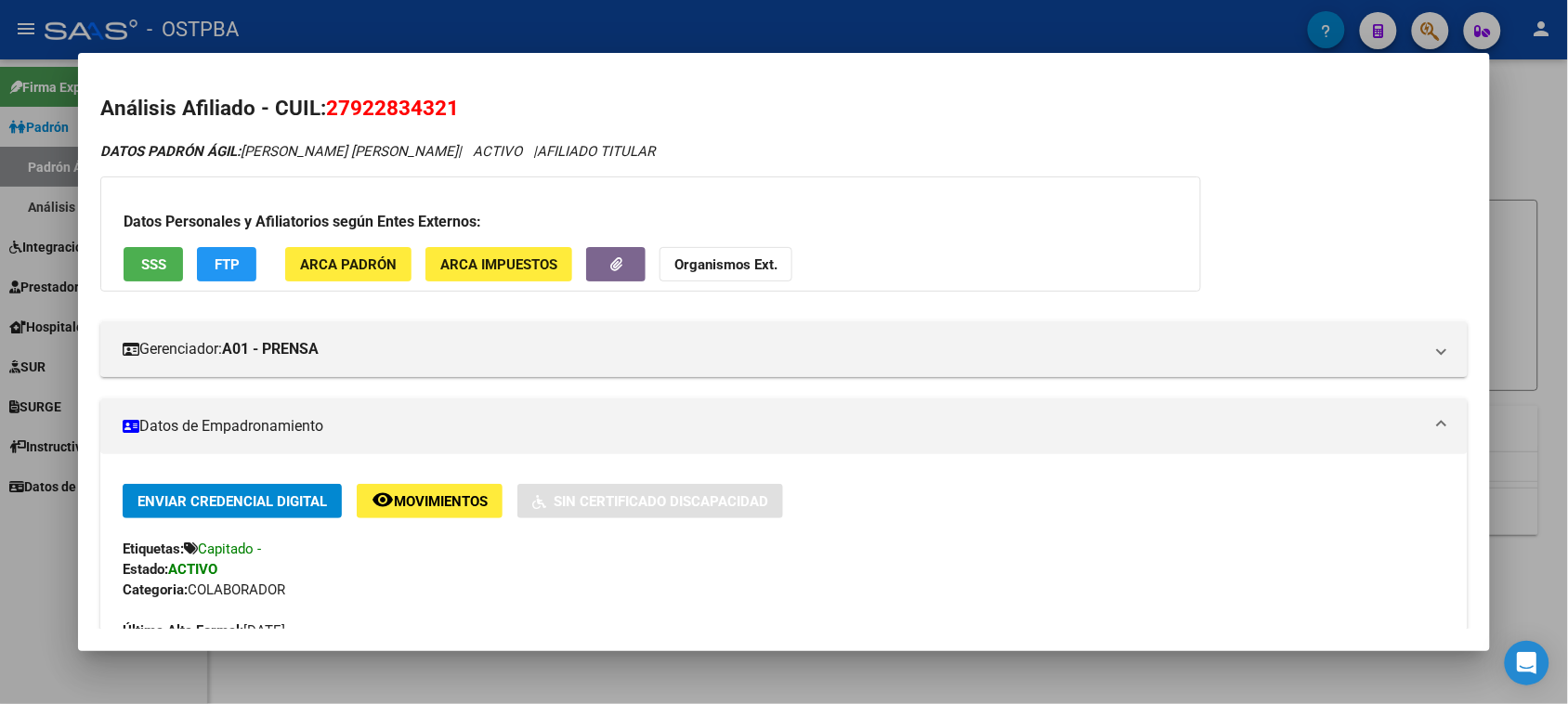
drag, startPoint x: 345, startPoint y: 103, endPoint x: 439, endPoint y: 106, distance: 94.0
click at [439, 106] on span "27922834321" at bounding box center [392, 107] width 133 height 24
copy span "92283432"
